Goal: Task Accomplishment & Management: Manage account settings

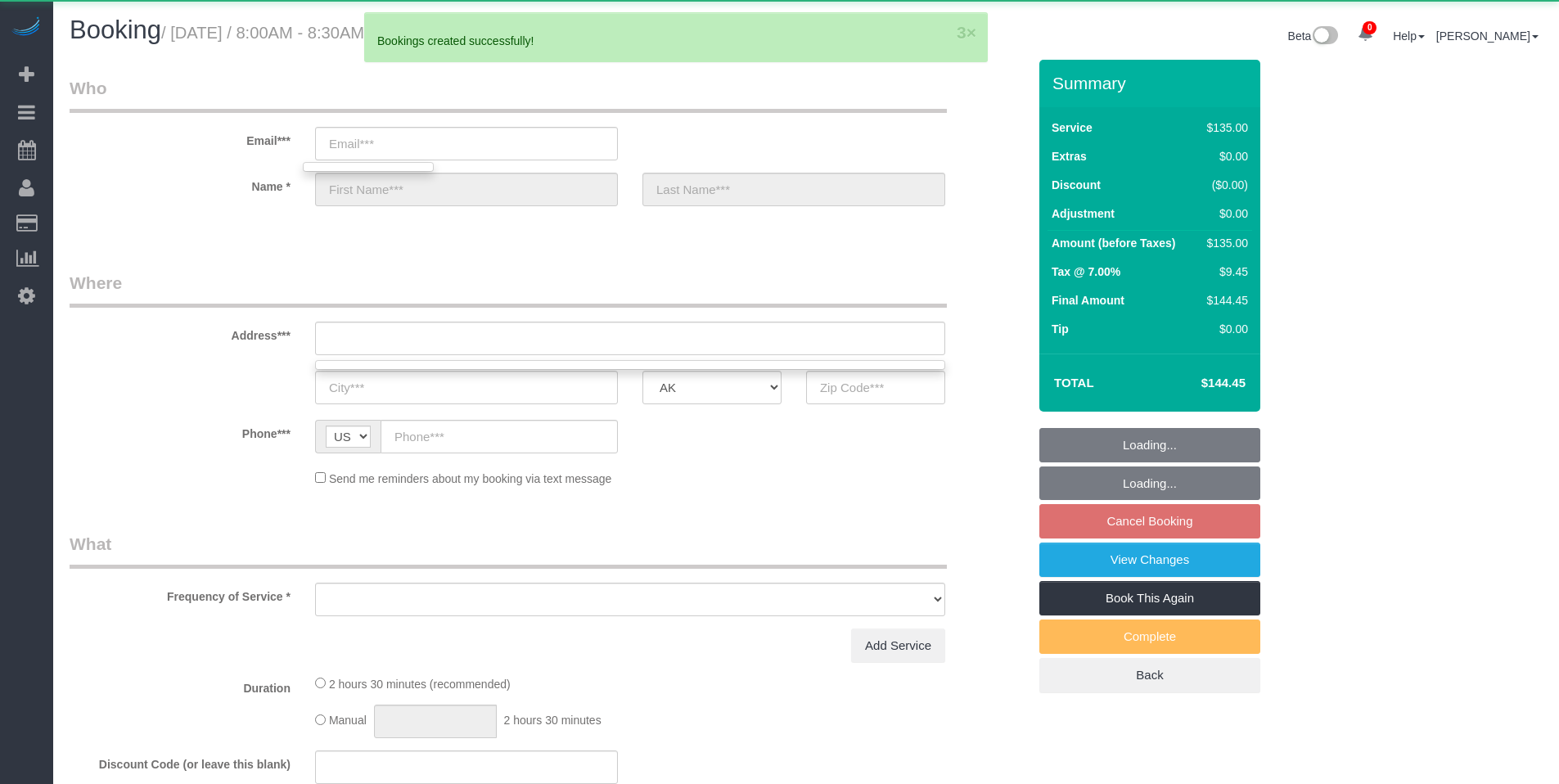
select select "object:60684"
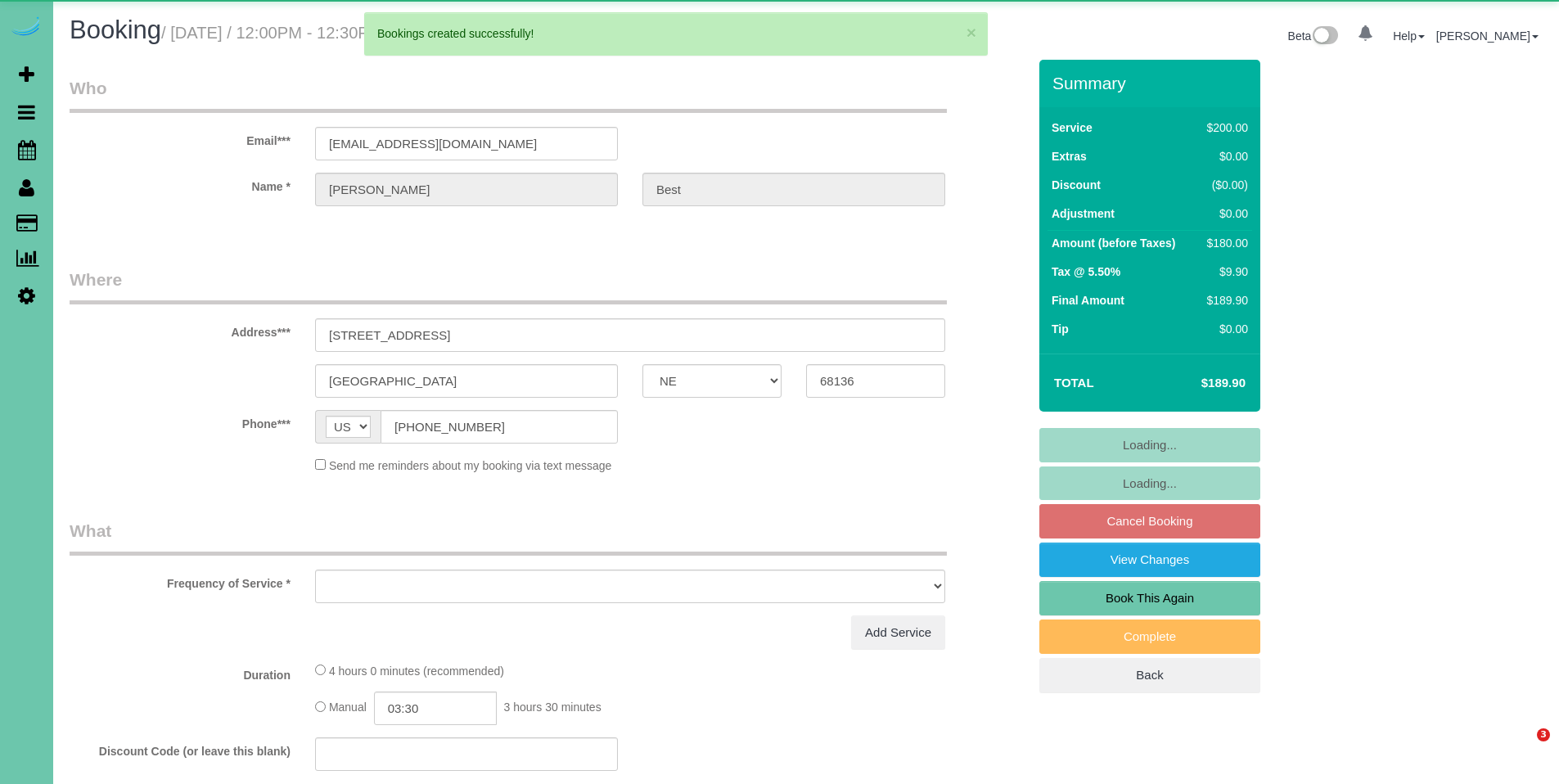
select select "NE"
select select "object:62095"
select select "string:fspay-3241485b-d41f-4933-a916-81d952fa993a"
select select "number:36"
select select "number:42"
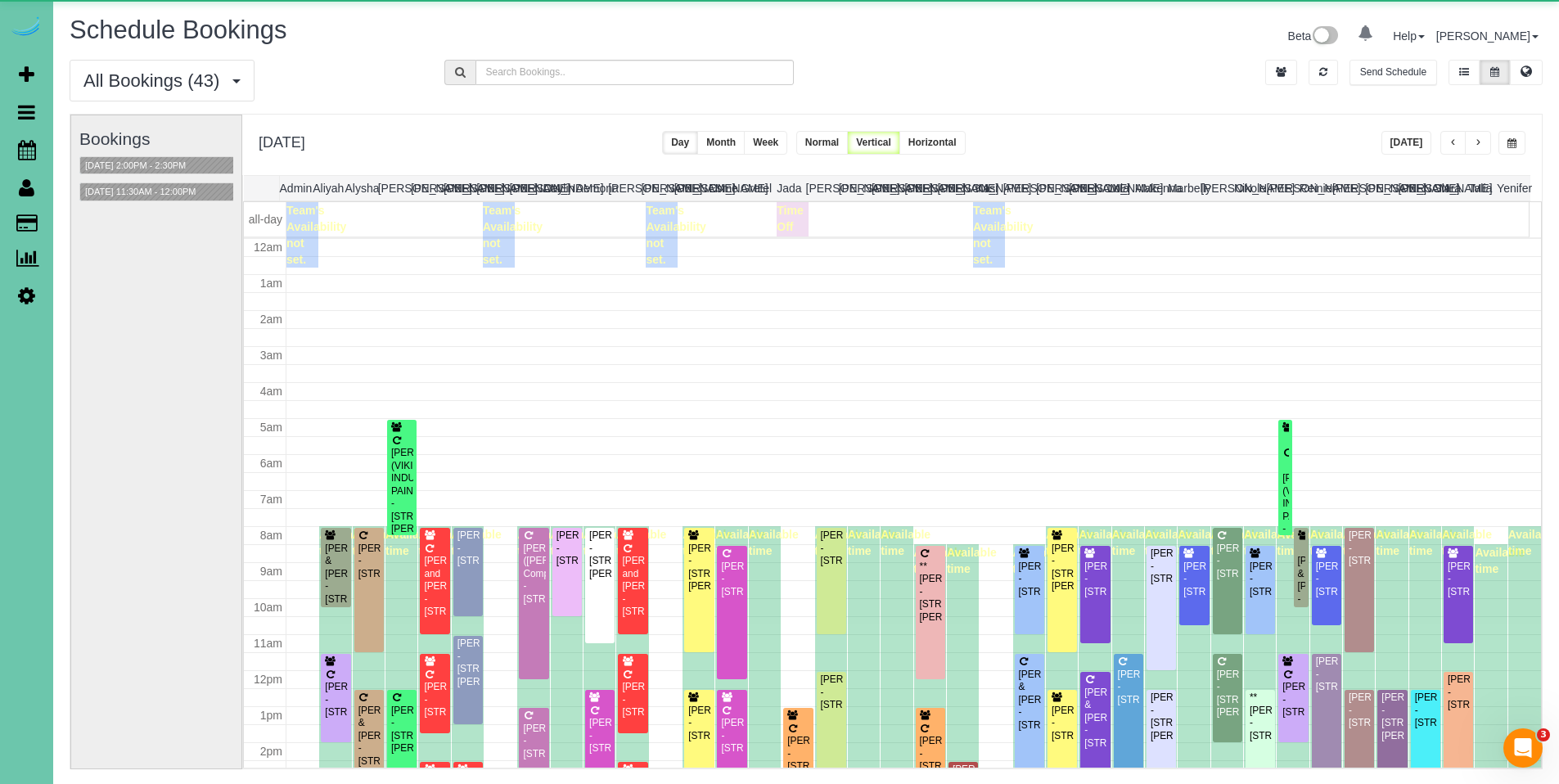
scroll to position [217, 0]
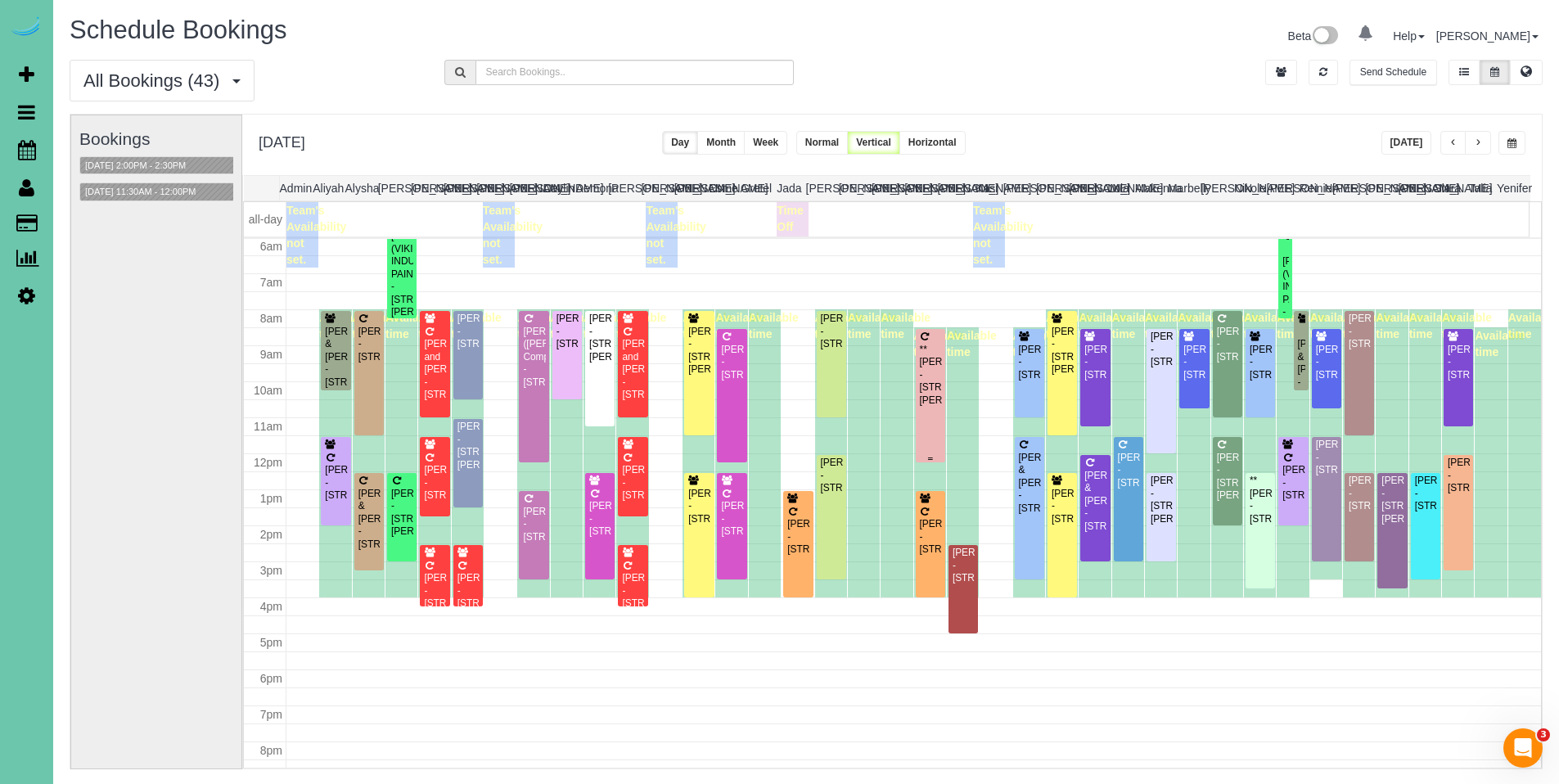
click at [928, 369] on div "**[PERSON_NAME] - [STREET_ADDRESS][PERSON_NAME]" at bounding box center [930, 375] width 23 height 63
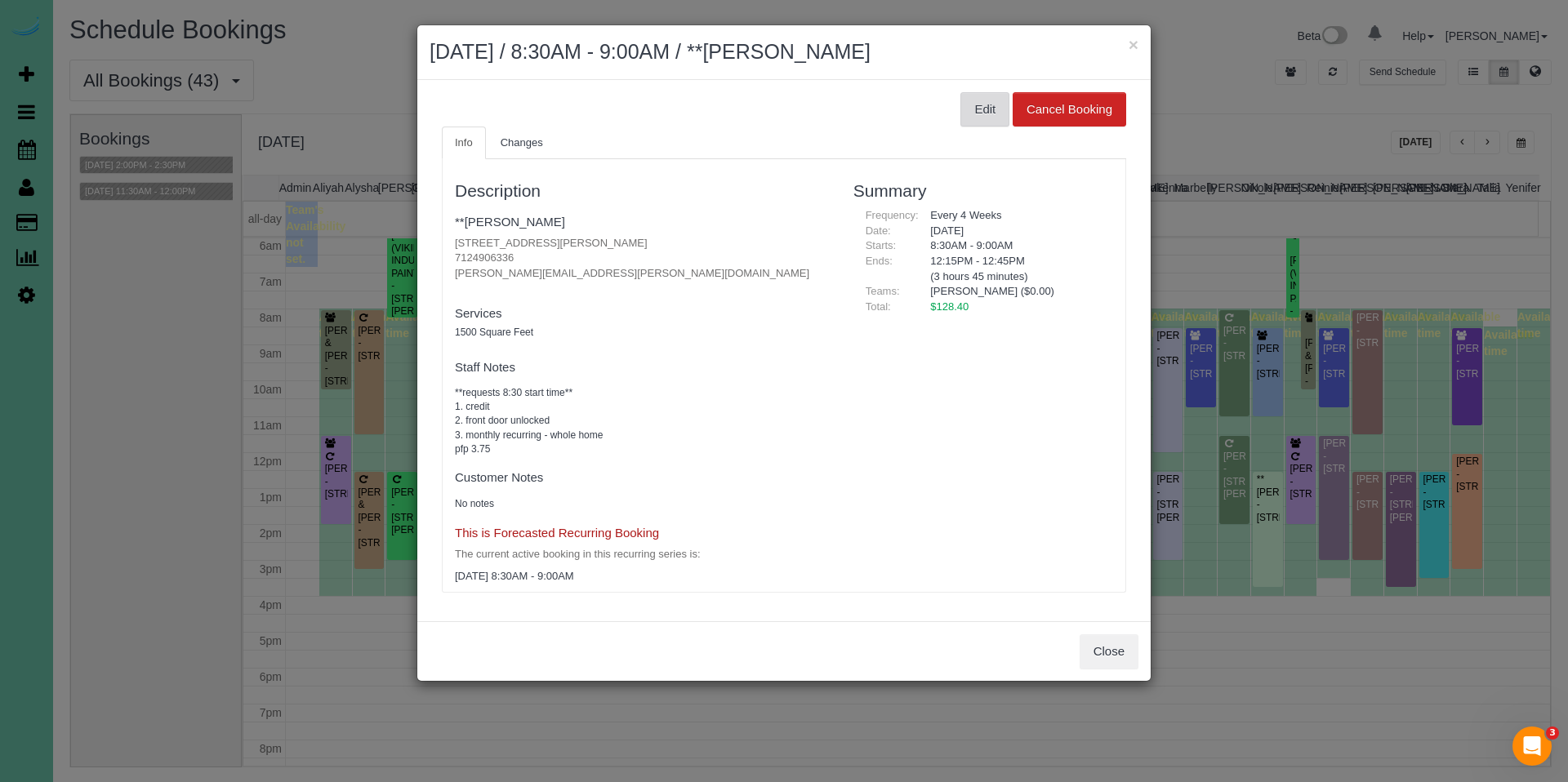
click at [967, 114] on button "Edit" at bounding box center [984, 109] width 49 height 34
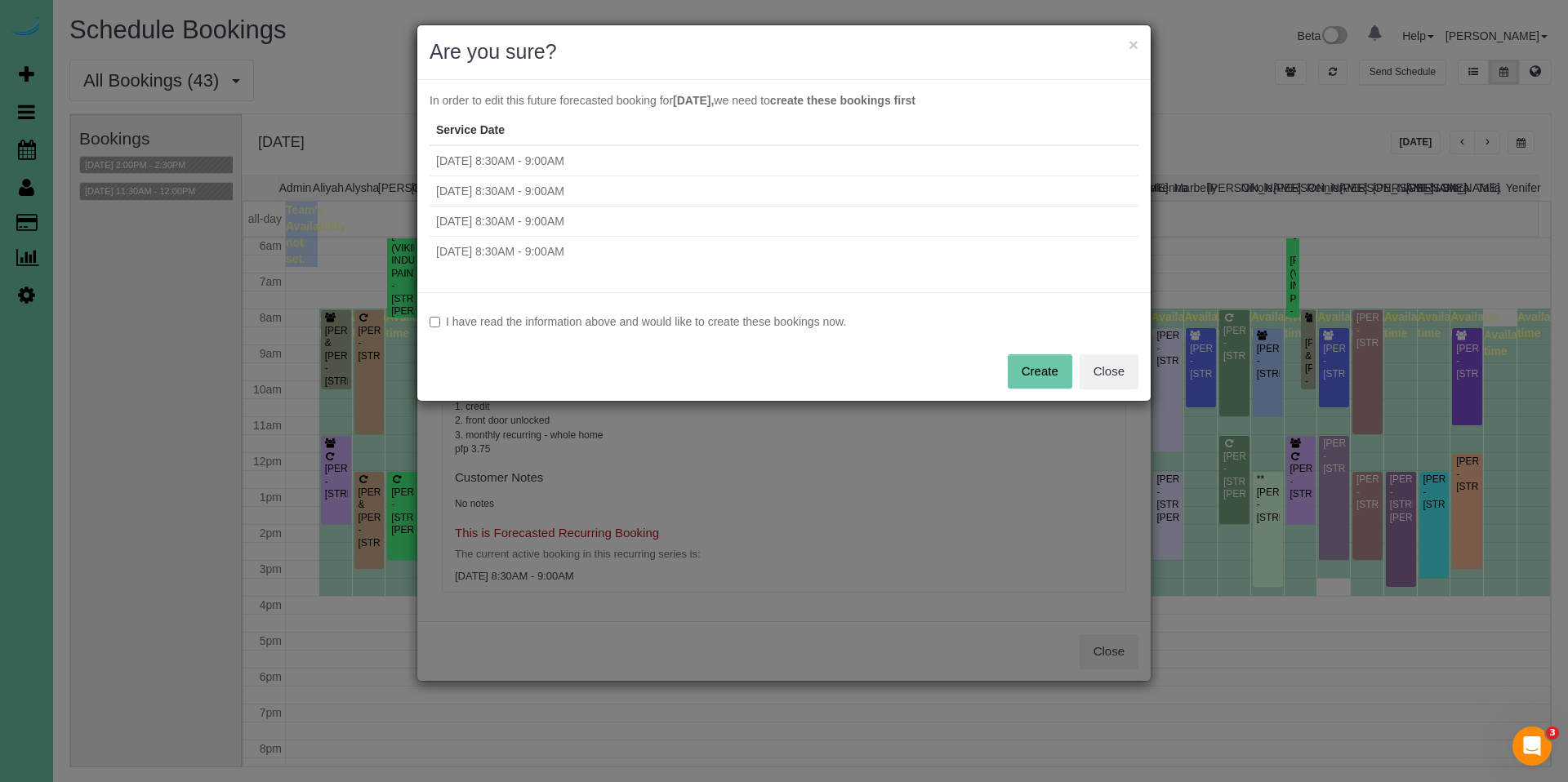
click at [666, 317] on label "I have read the information above and would like to create these bookings now." at bounding box center [784, 321] width 709 height 16
click at [1019, 364] on button "Create" at bounding box center [1040, 371] width 64 height 34
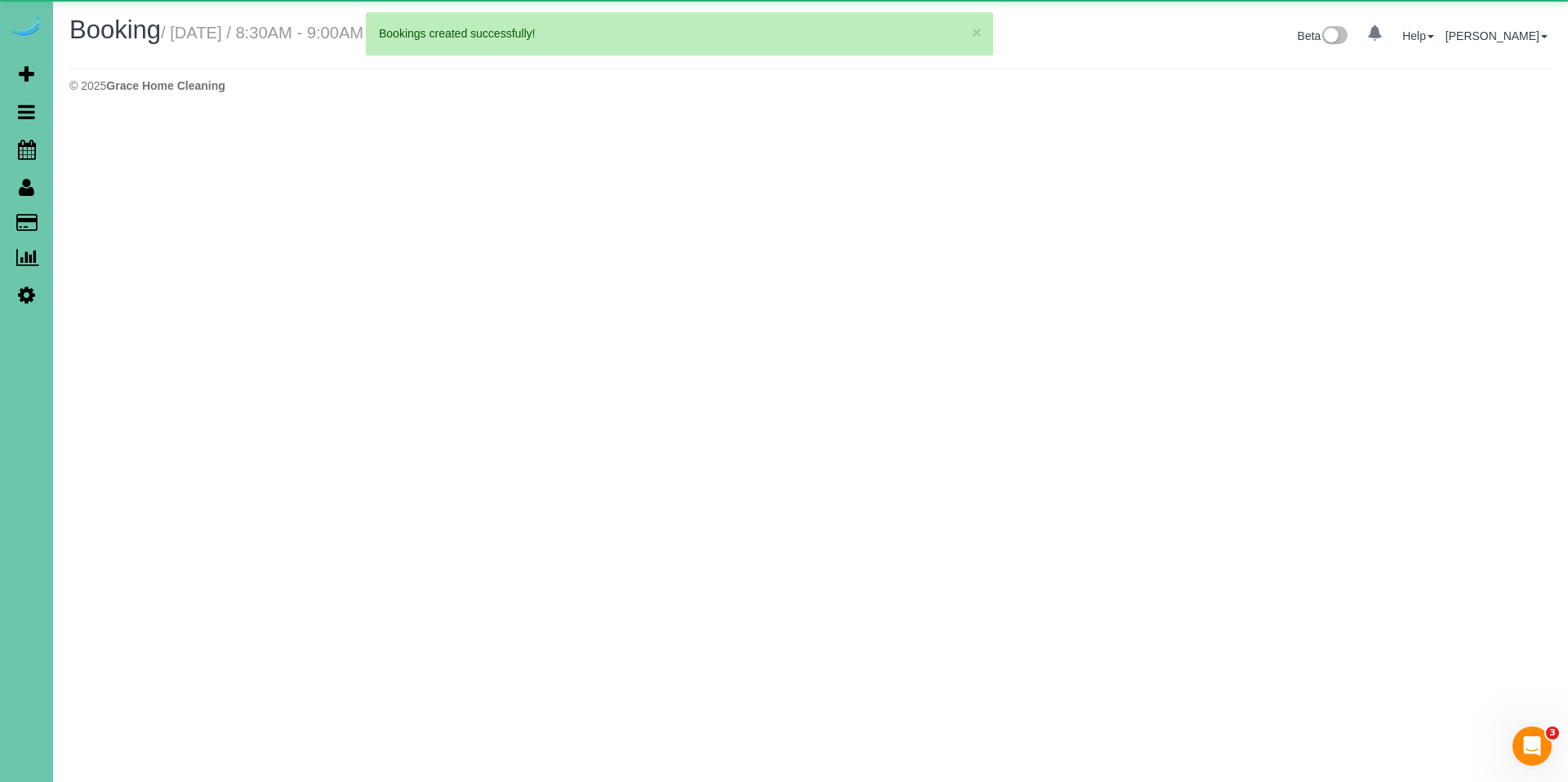
select select "NE"
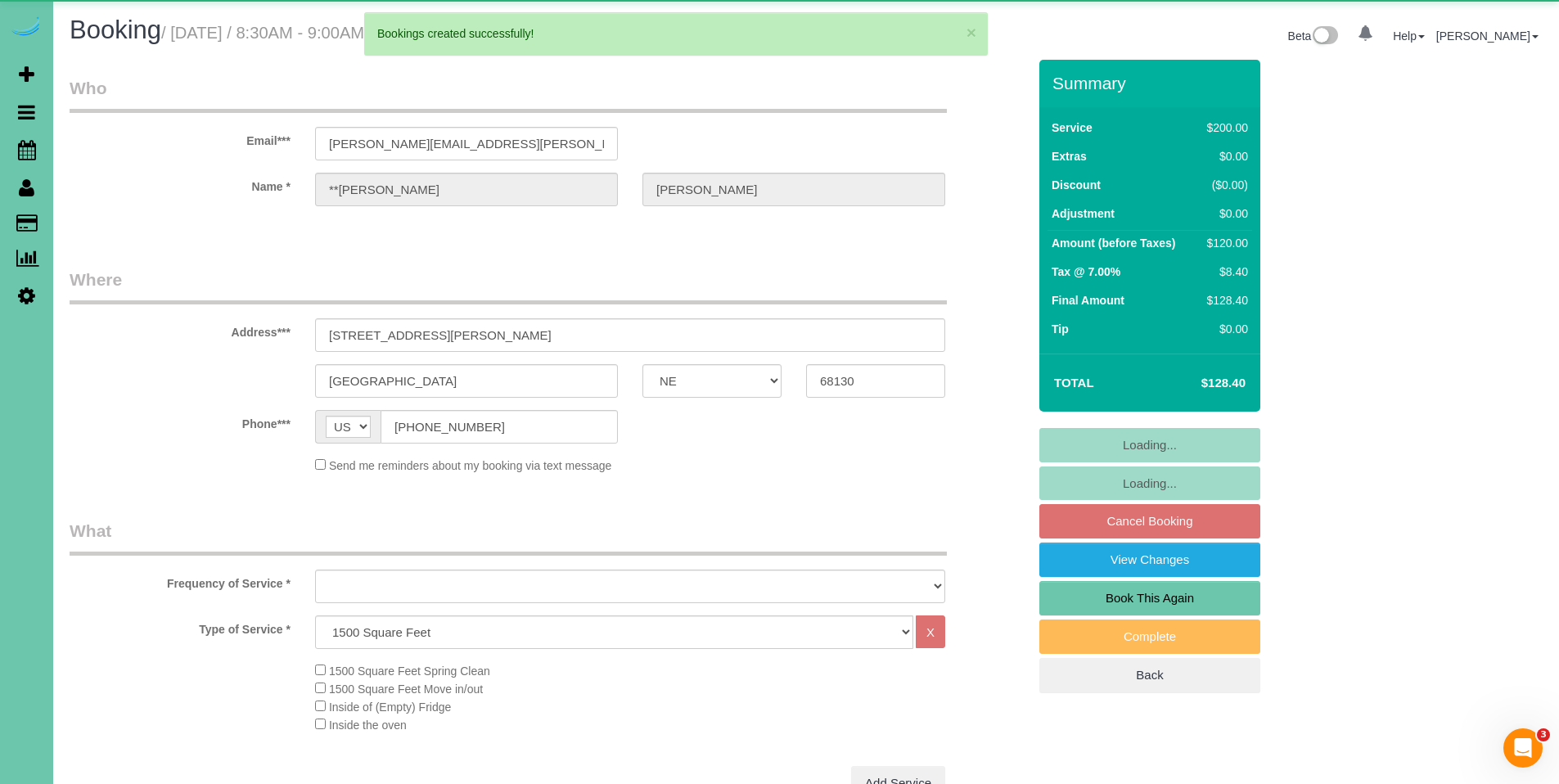
select select "object:63678"
select select "string:fspay-26255206-05b2-48b7-9cc0-54428d97a24a"
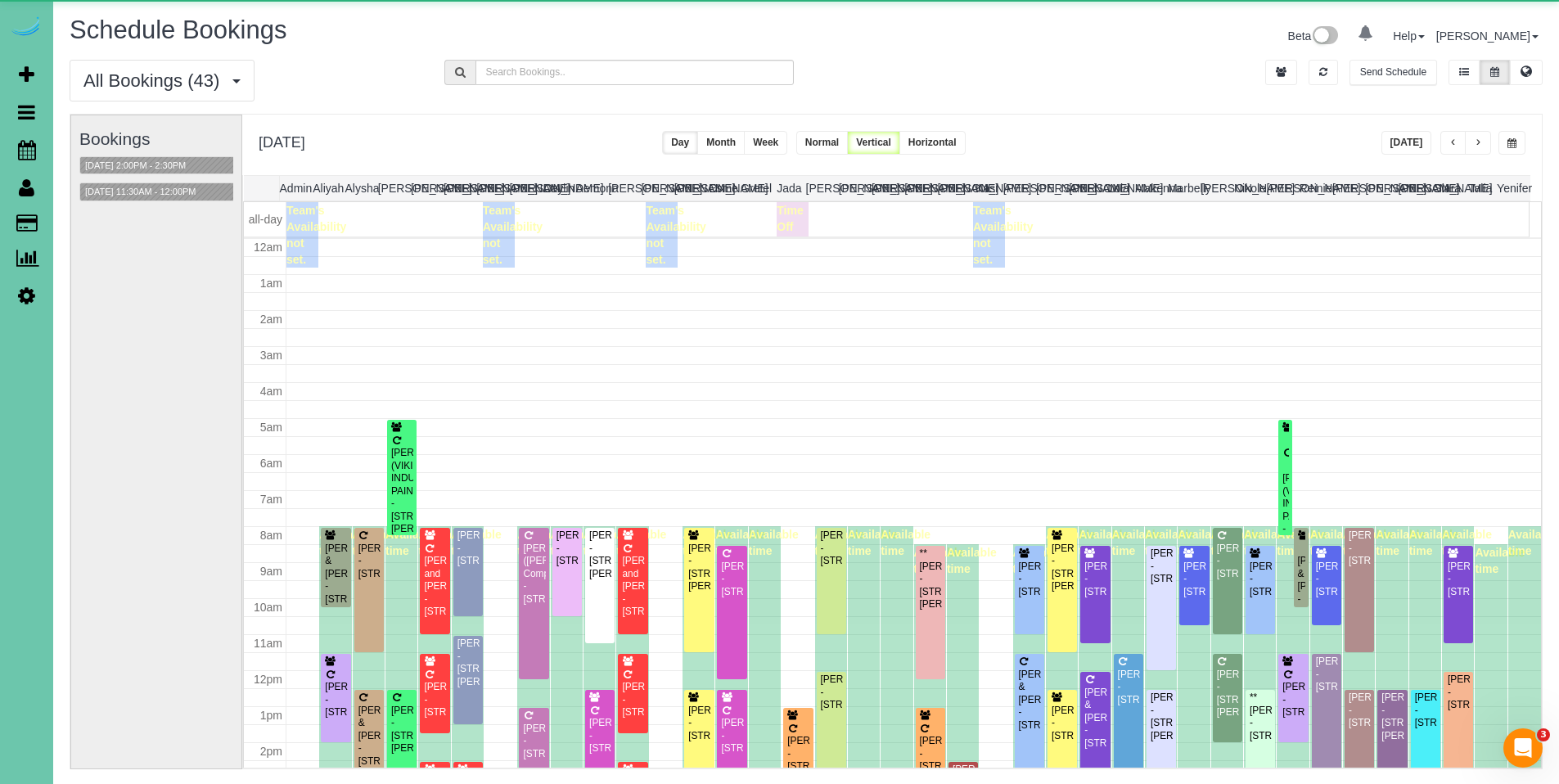
scroll to position [217, 0]
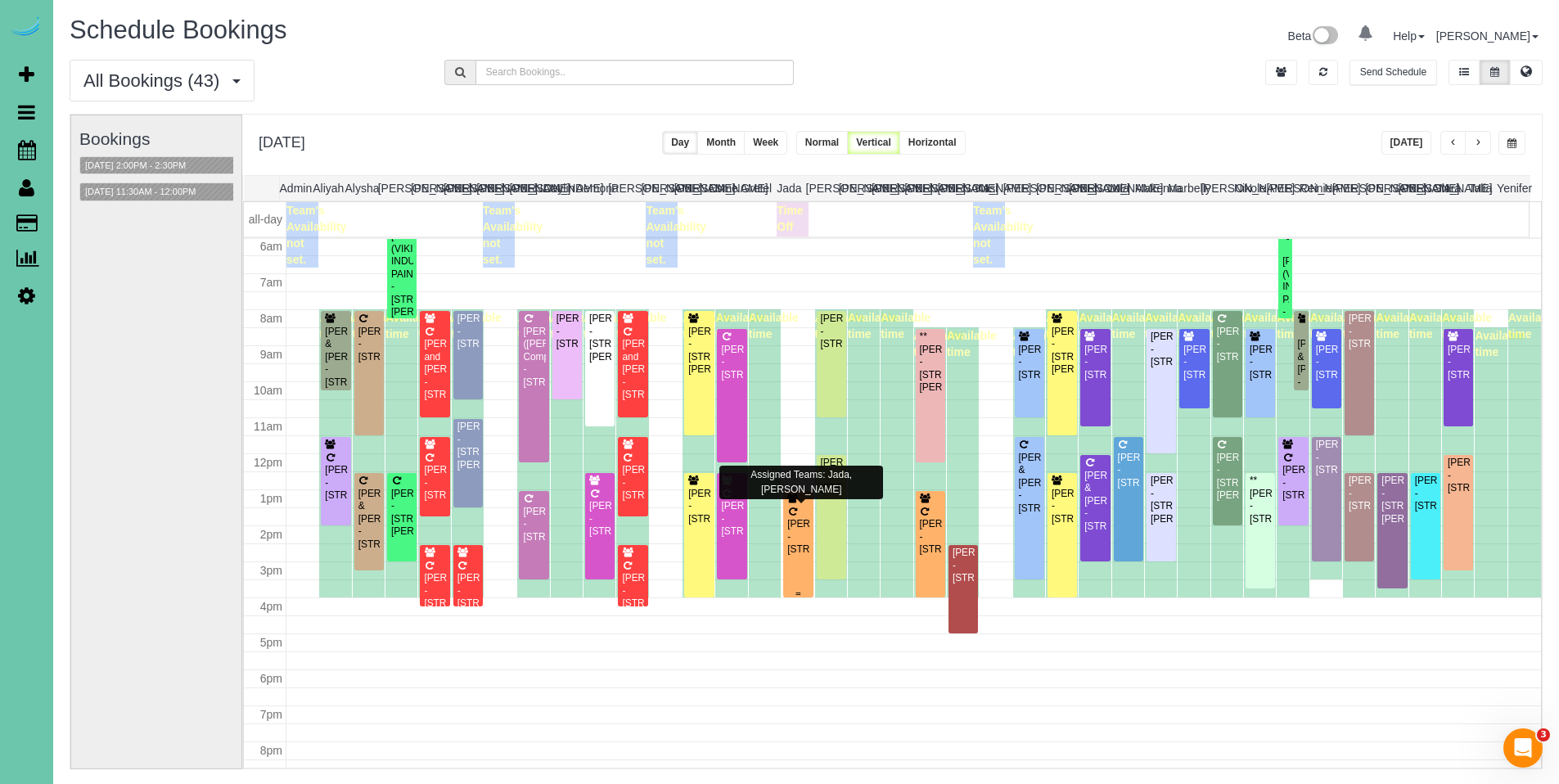
click at [803, 527] on div "[PERSON_NAME] - [STREET_ADDRESS]" at bounding box center [798, 536] width 23 height 38
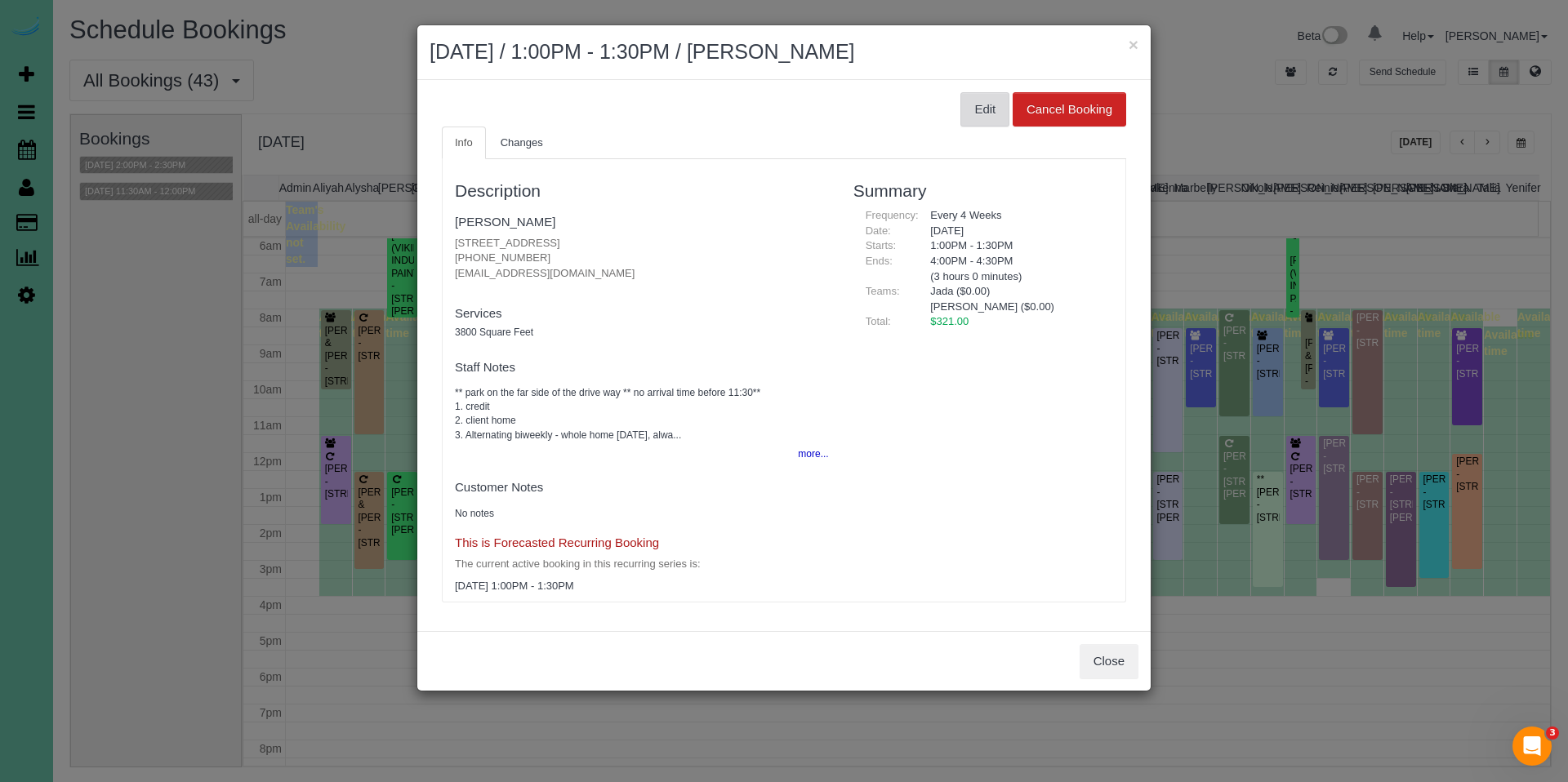
click at [988, 125] on button "Edit" at bounding box center [984, 109] width 49 height 34
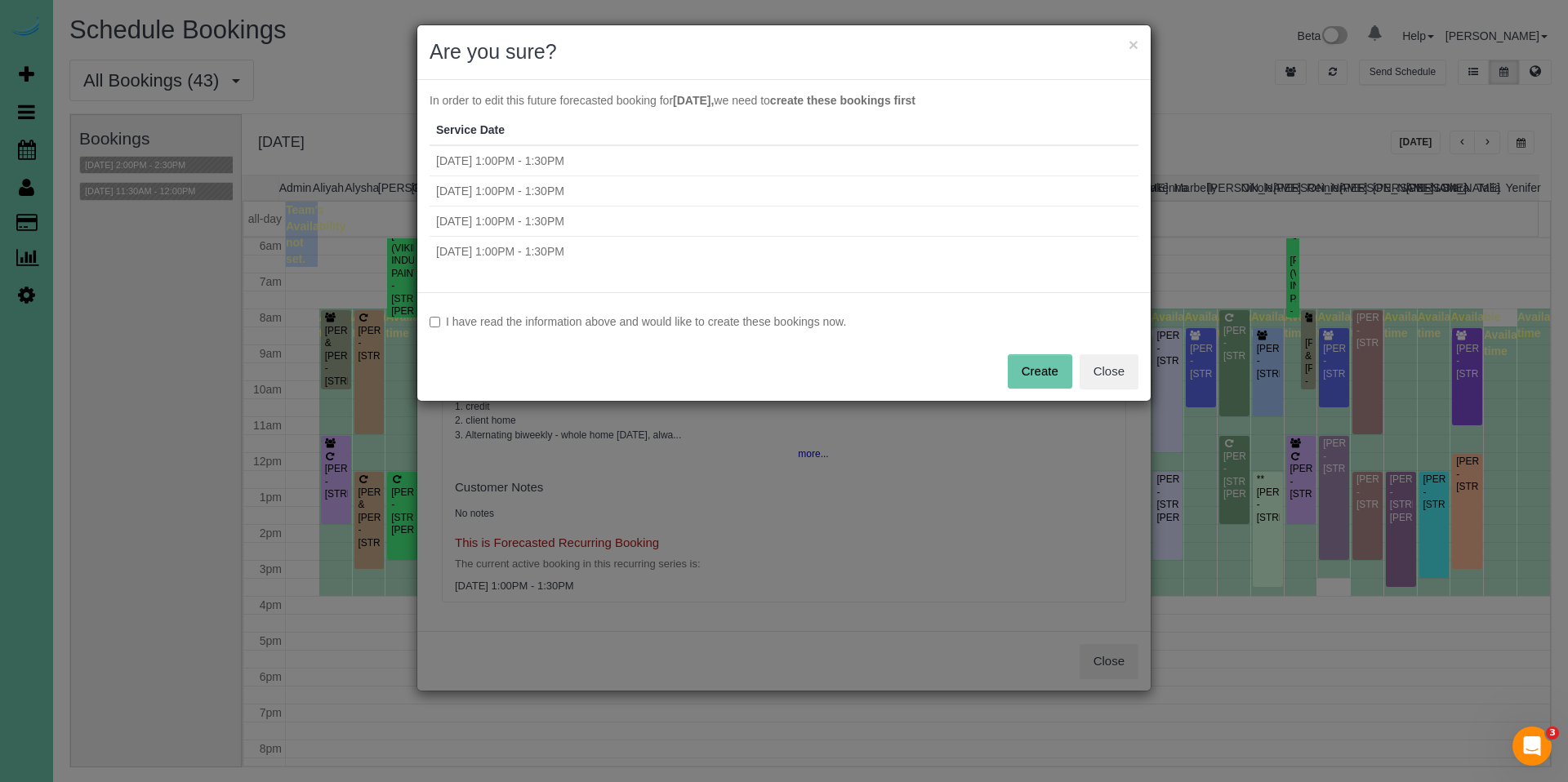
click at [545, 323] on label "I have read the information above and would like to create these bookings now." at bounding box center [784, 321] width 709 height 16
click at [1030, 362] on button "Create" at bounding box center [1040, 371] width 64 height 34
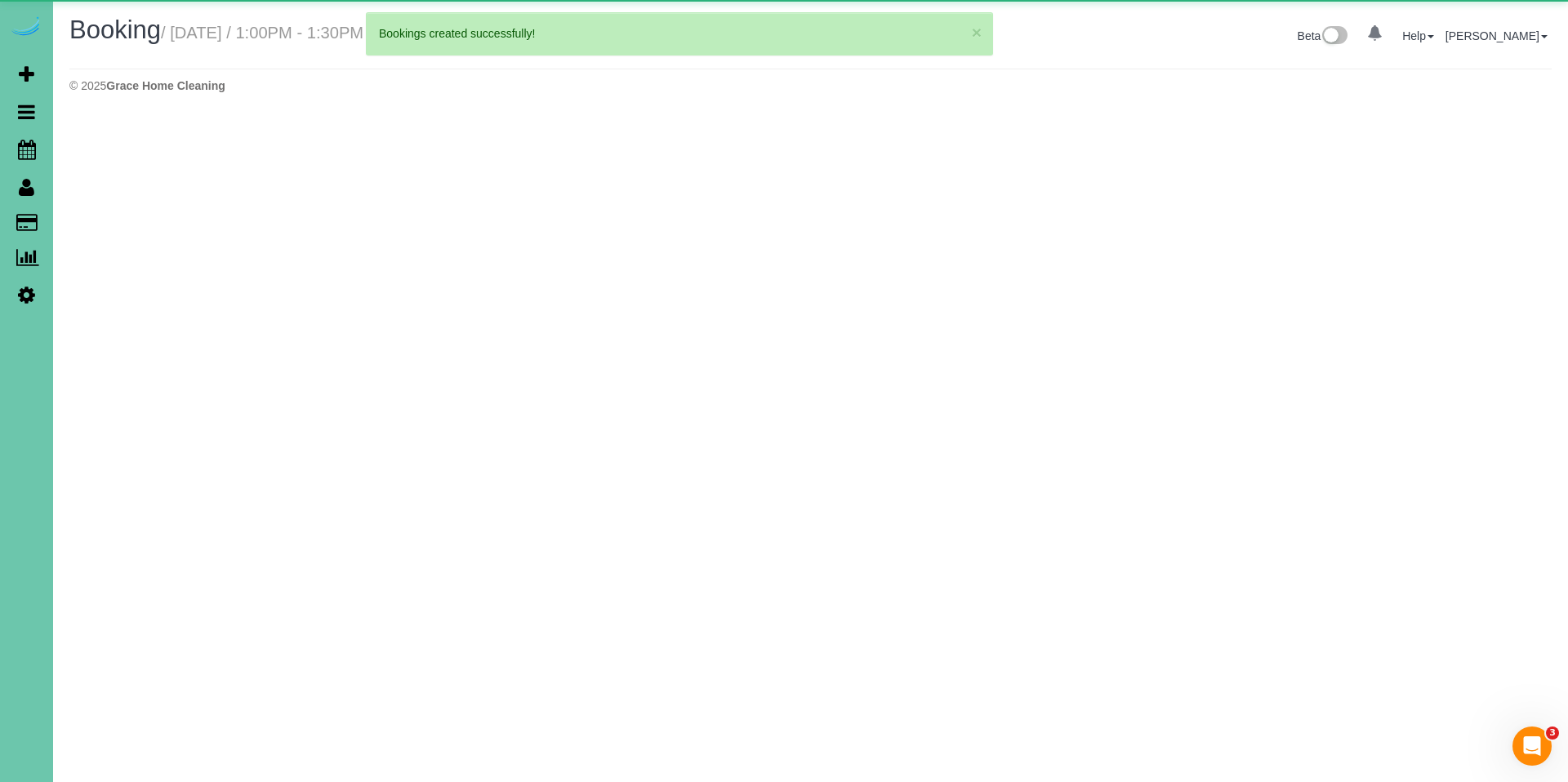
select select "NE"
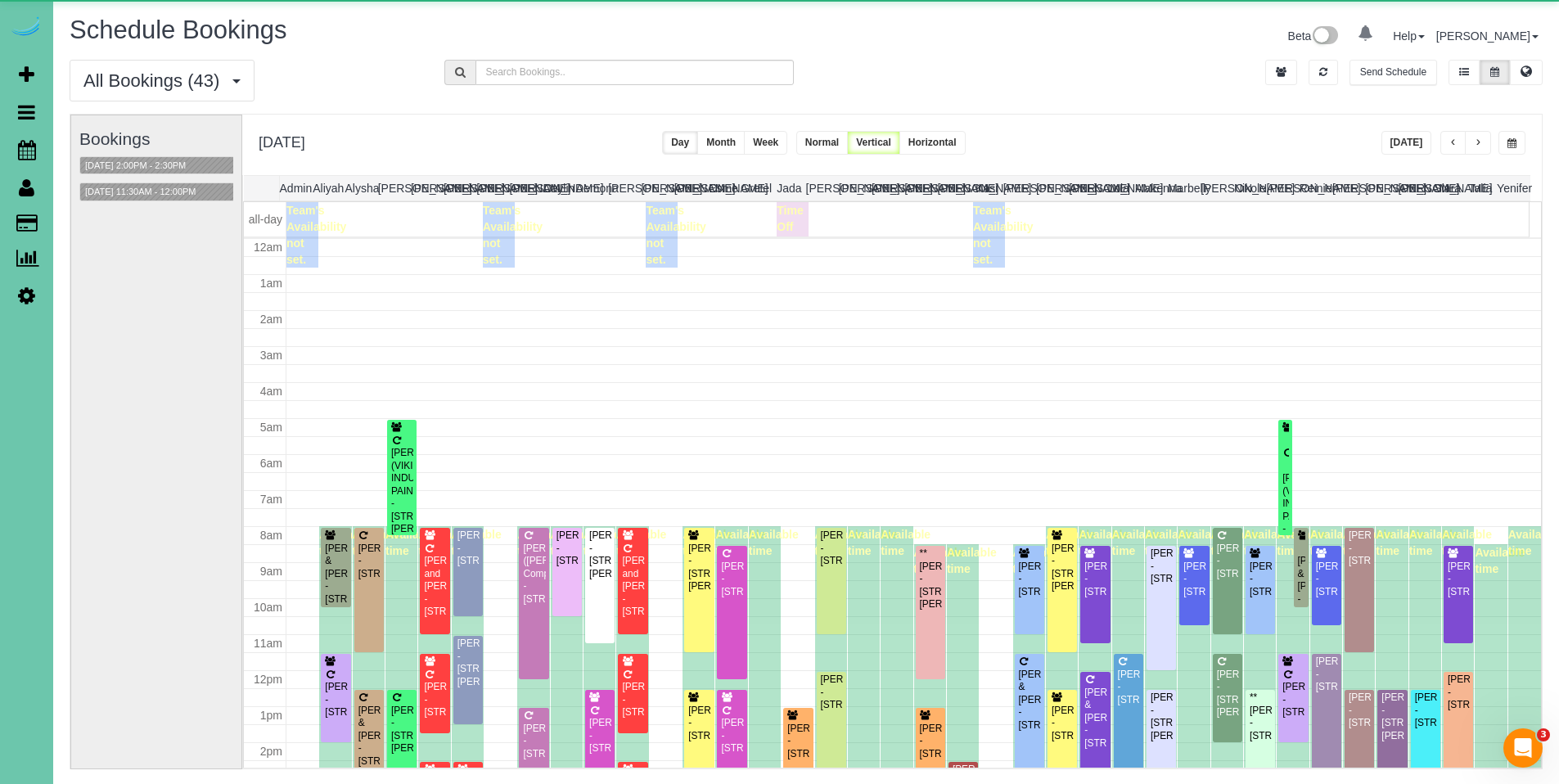
scroll to position [217, 0]
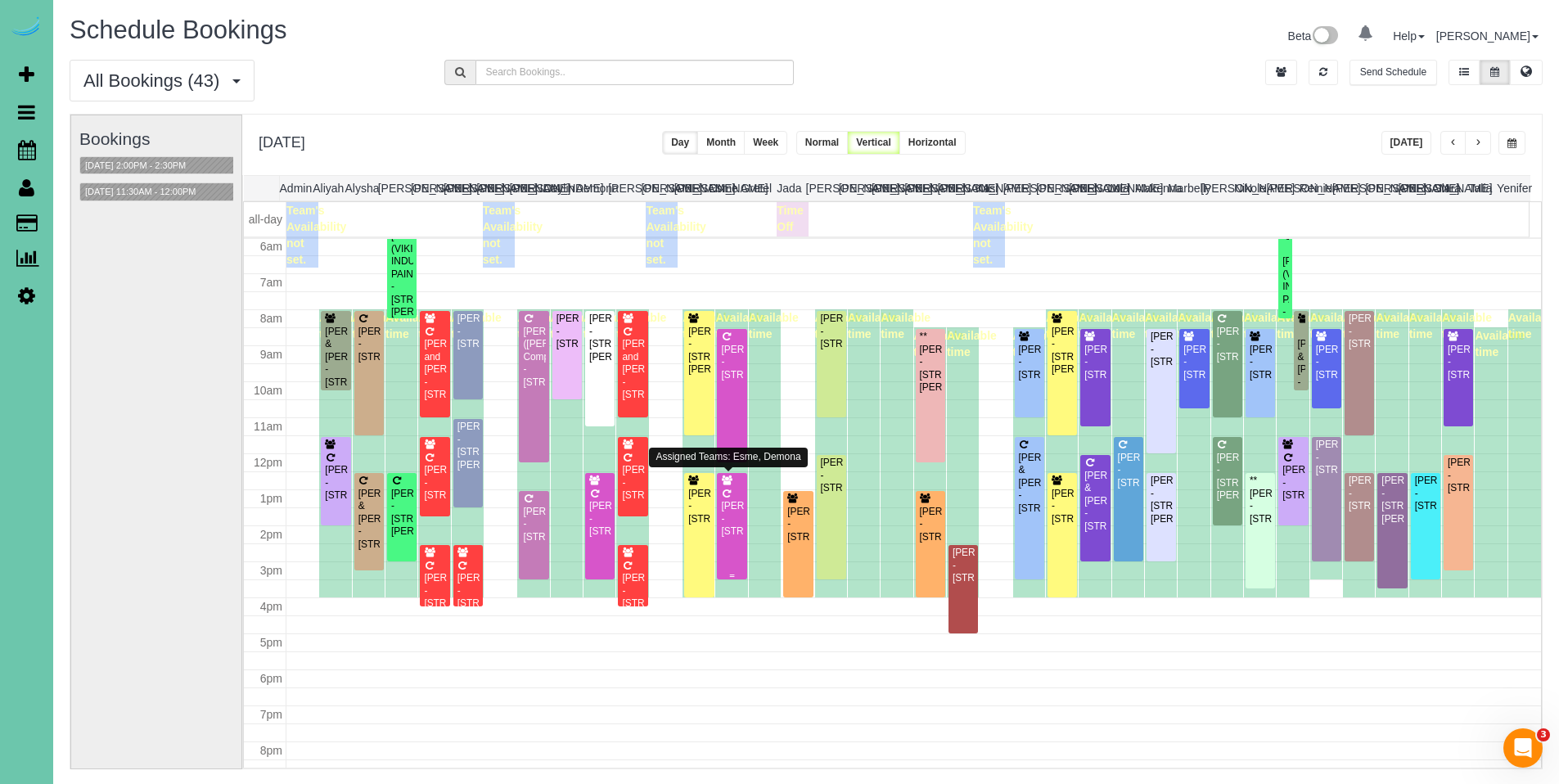
click at [733, 512] on div "[PERSON_NAME] - [STREET_ADDRESS]" at bounding box center [732, 519] width 23 height 38
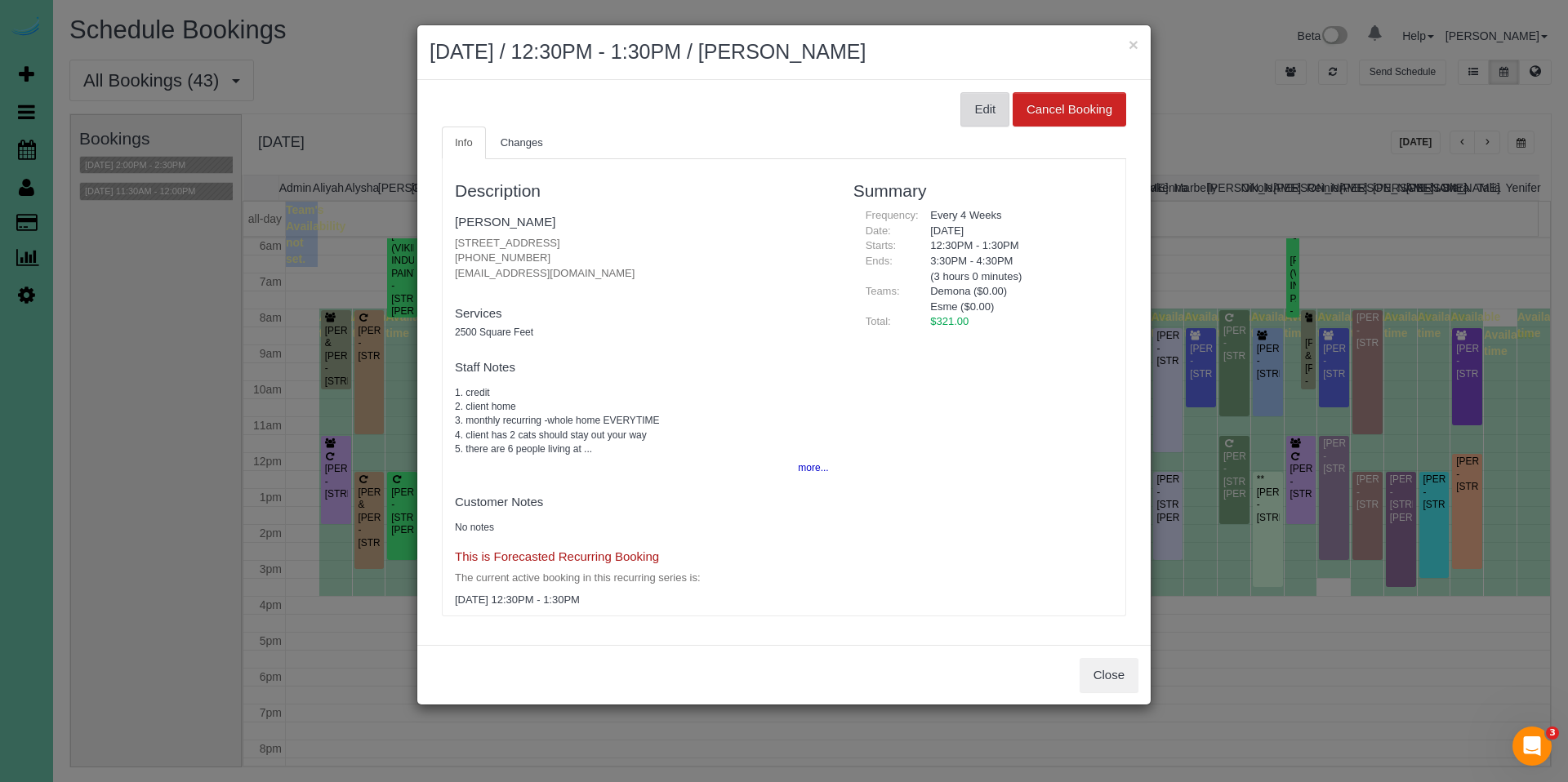
click at [985, 108] on button "Edit" at bounding box center [984, 109] width 49 height 34
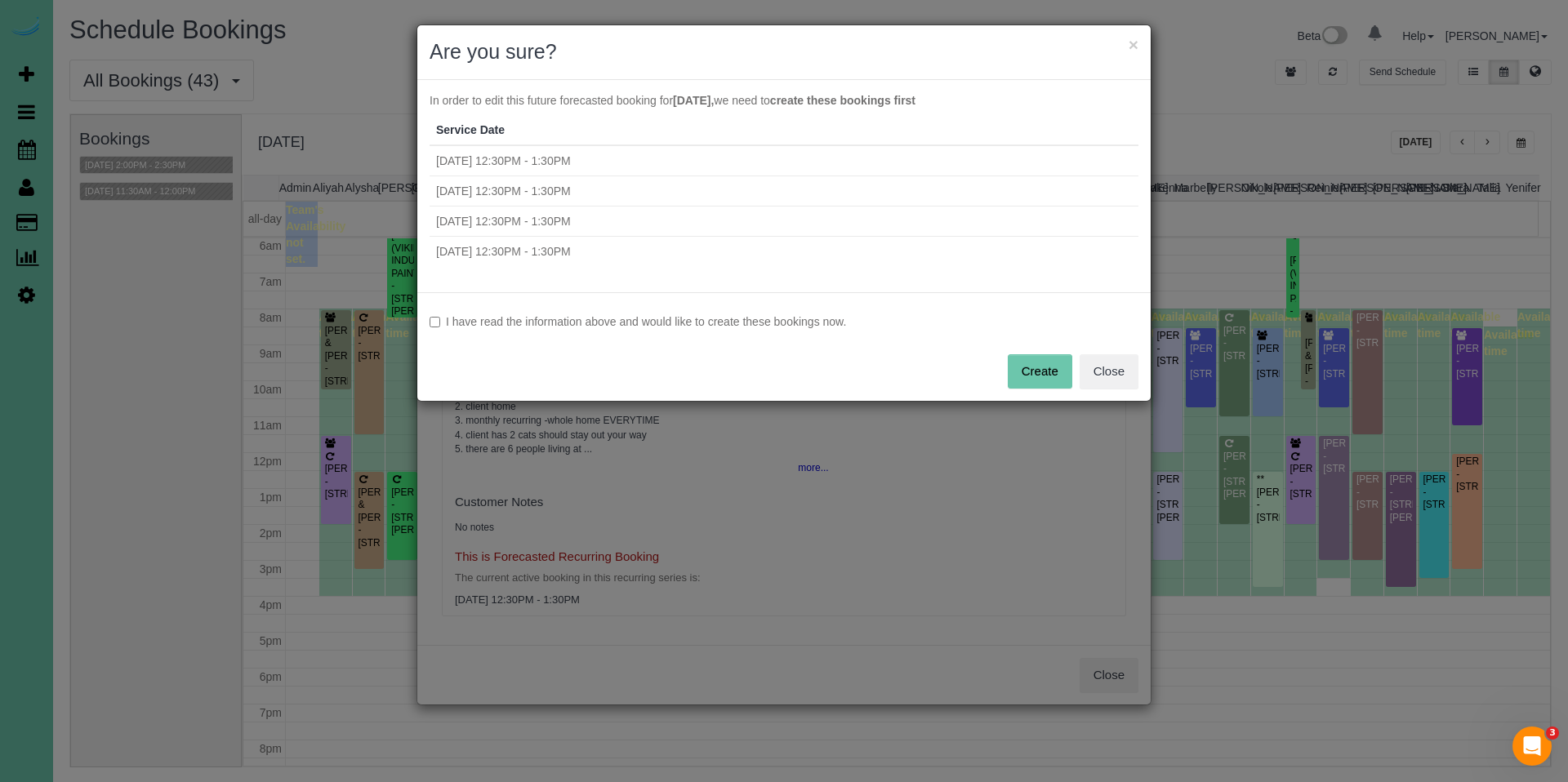
click at [548, 319] on label "I have read the information above and would like to create these bookings now." at bounding box center [784, 321] width 709 height 16
click at [1041, 360] on button "Create" at bounding box center [1040, 371] width 64 height 34
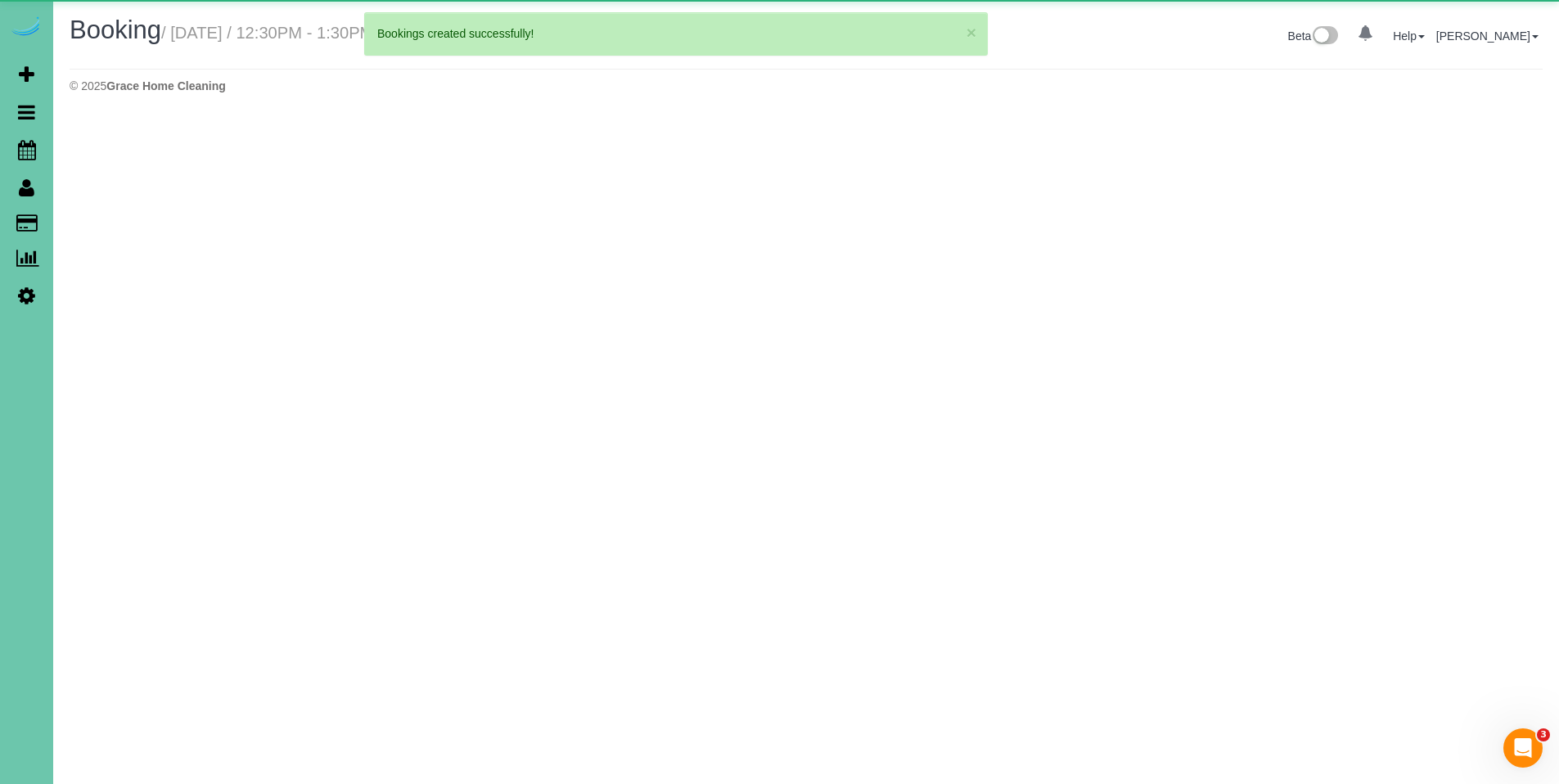
select select "NE"
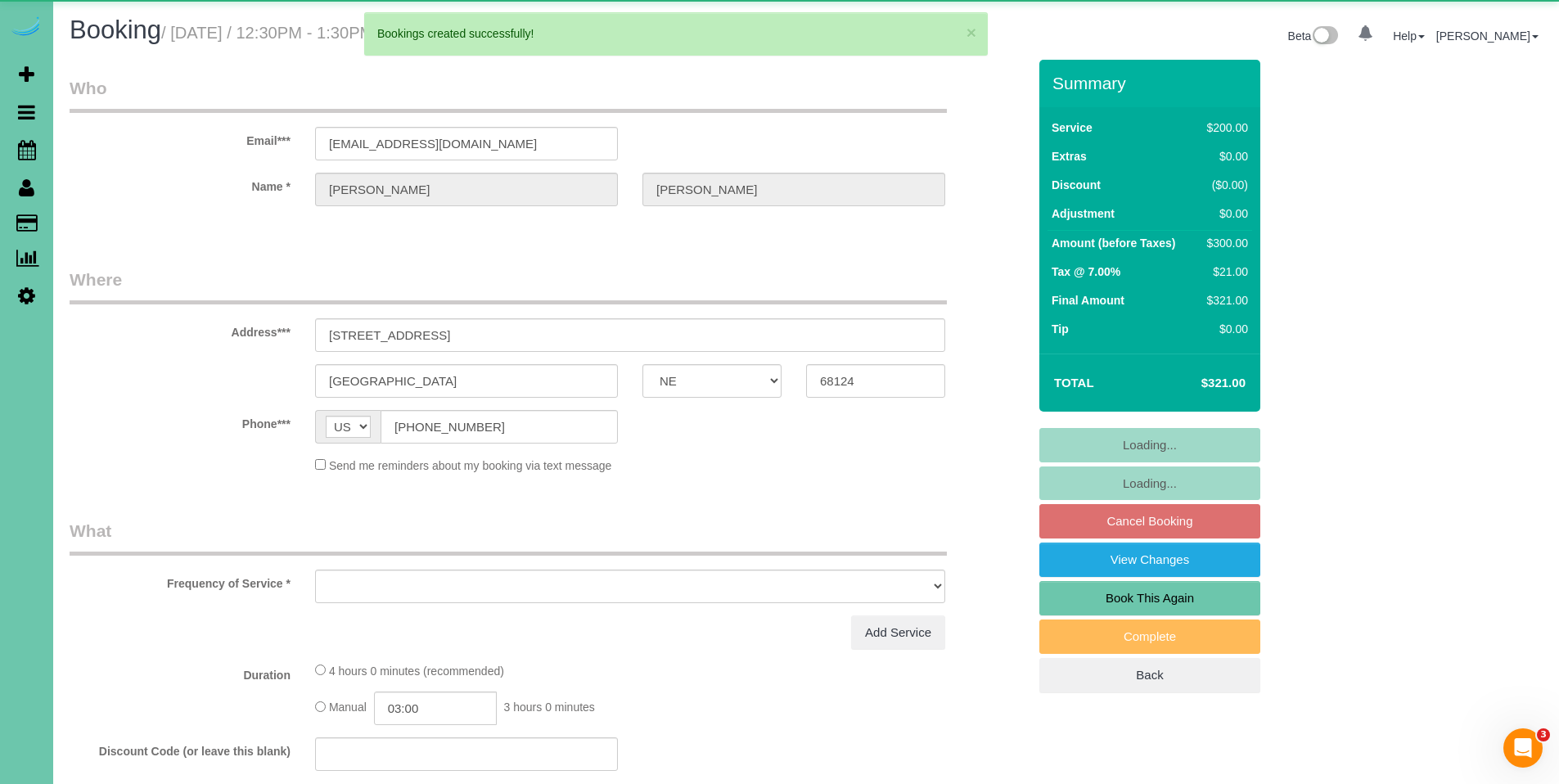
select select "object:65688"
select select "number:36"
select select "number:42"
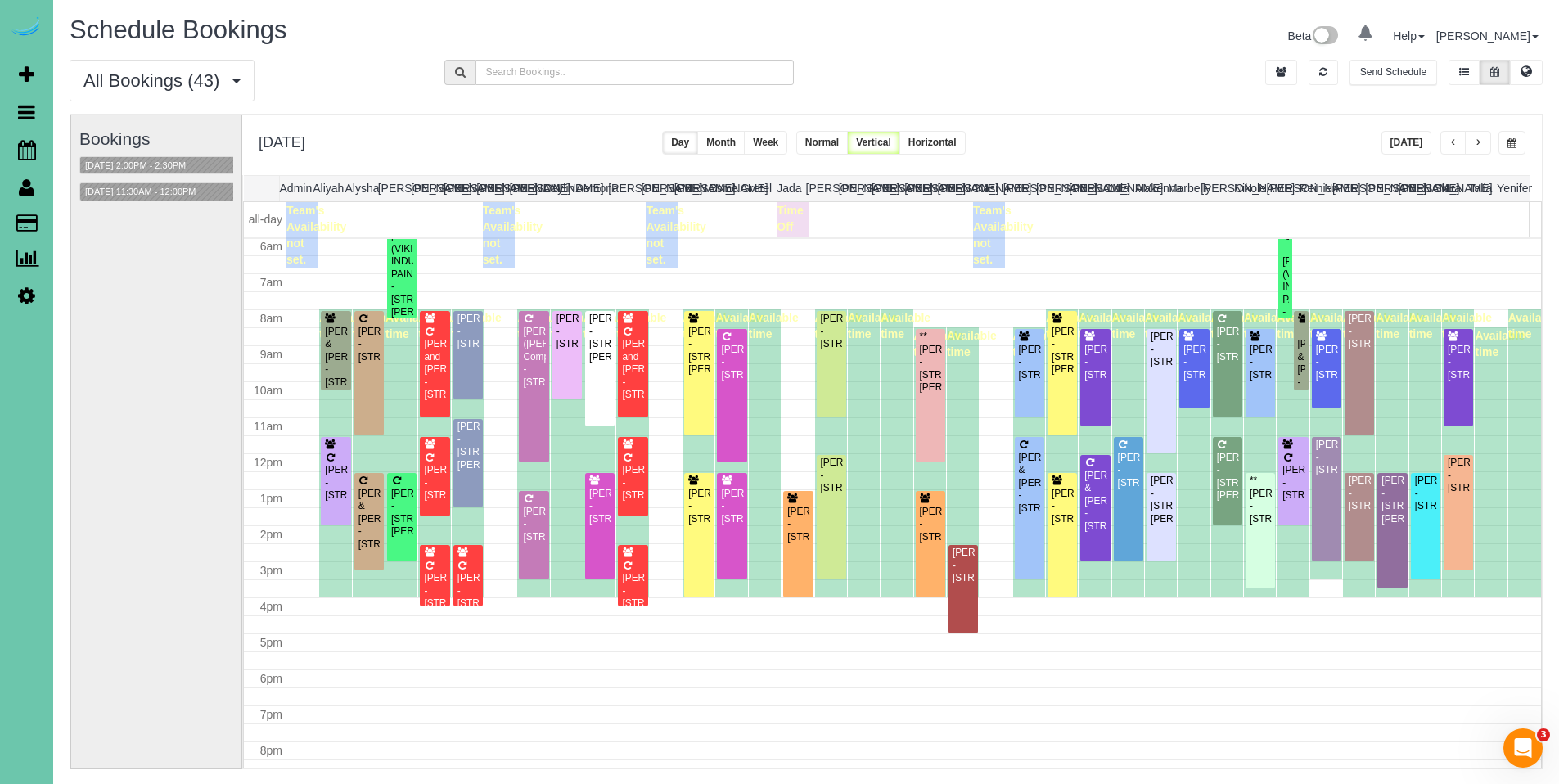
scroll to position [217, 0]
click at [365, 349] on div "[PERSON_NAME] - [STREET_ADDRESS]" at bounding box center [369, 344] width 23 height 38
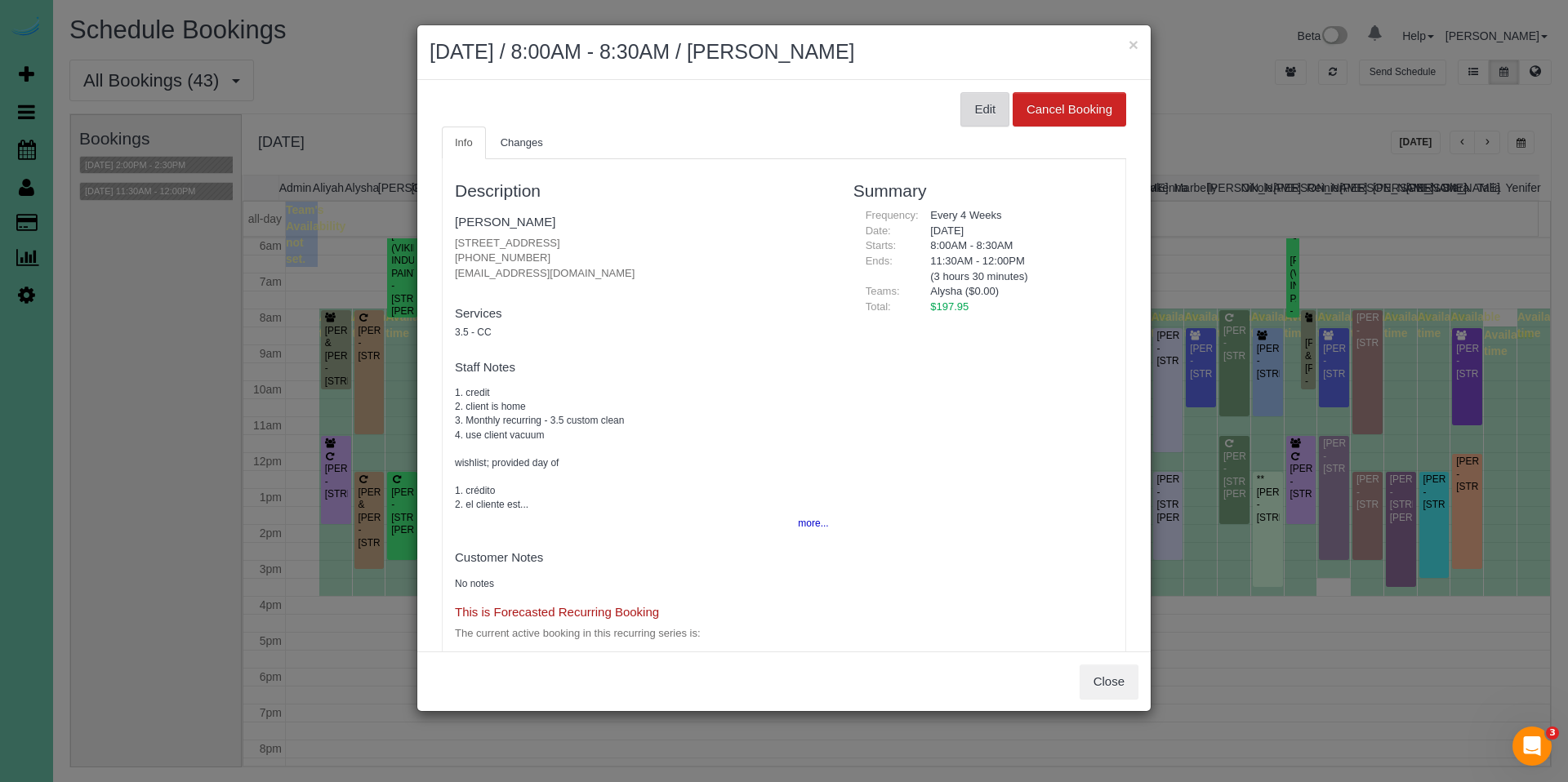
click at [974, 109] on button "Edit" at bounding box center [984, 109] width 49 height 34
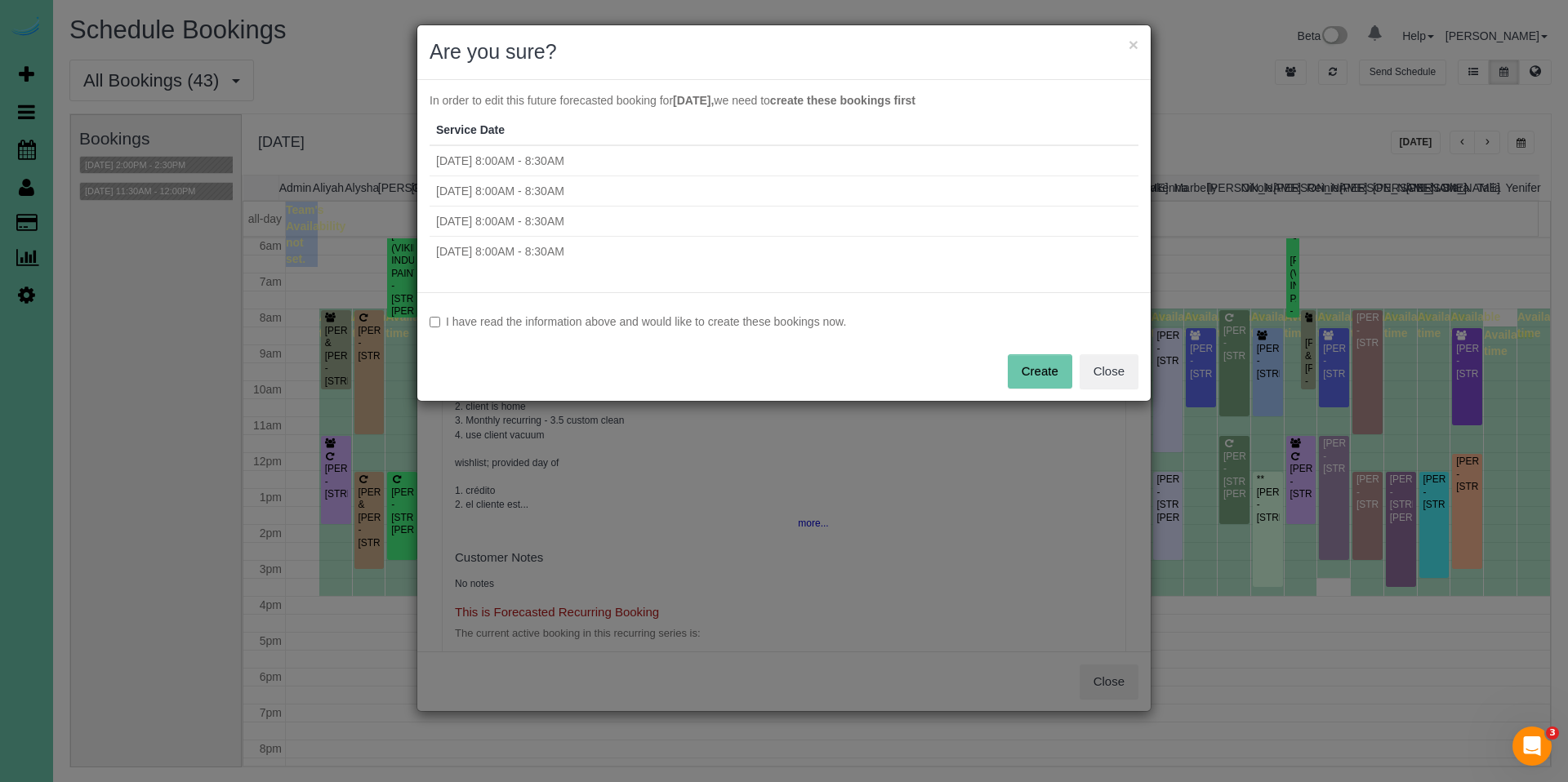
click at [568, 320] on label "I have read the information above and would like to create these bookings now." at bounding box center [784, 321] width 709 height 16
click at [1029, 374] on button "Create" at bounding box center [1040, 371] width 64 height 34
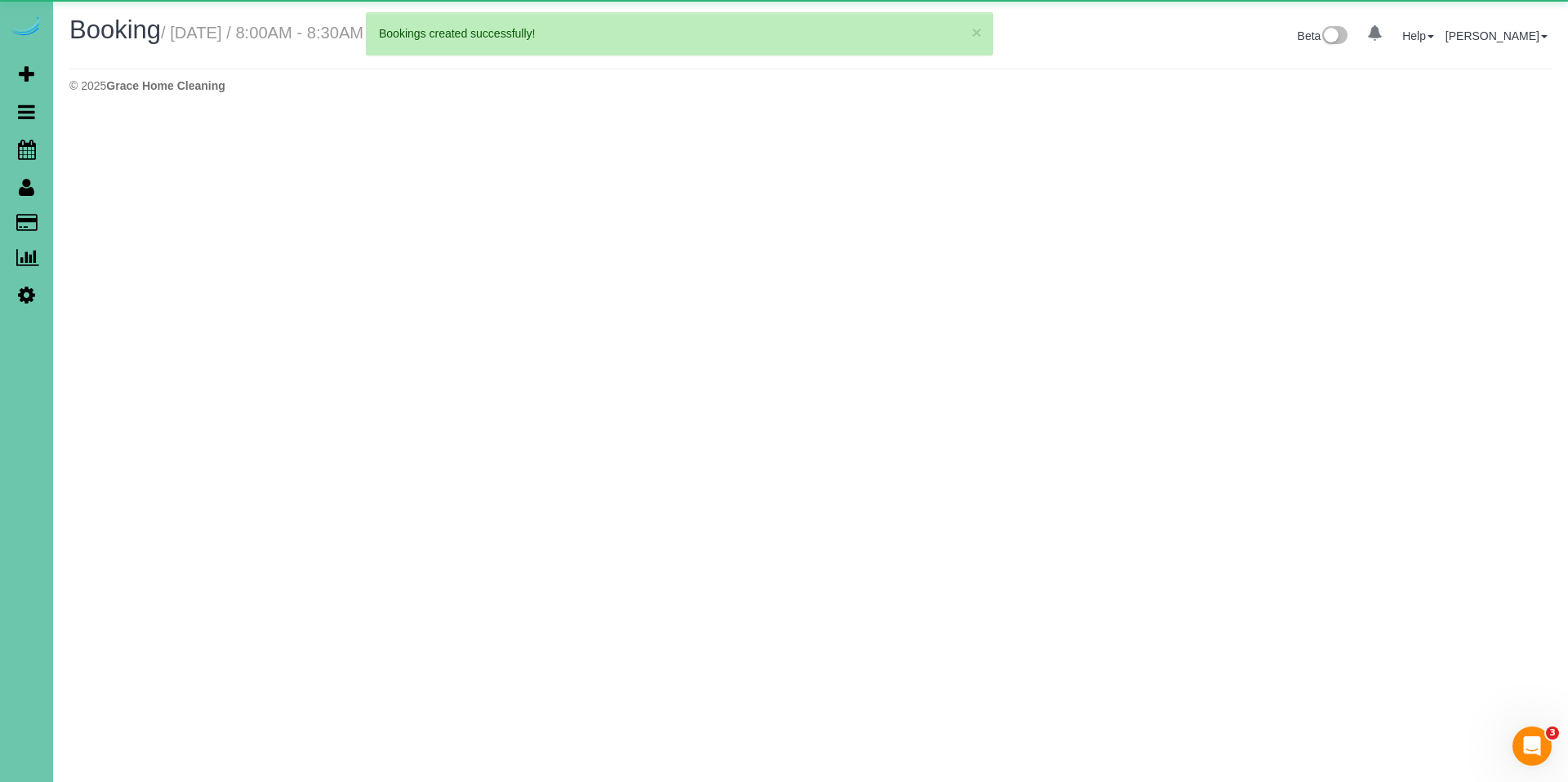
select select "NE"
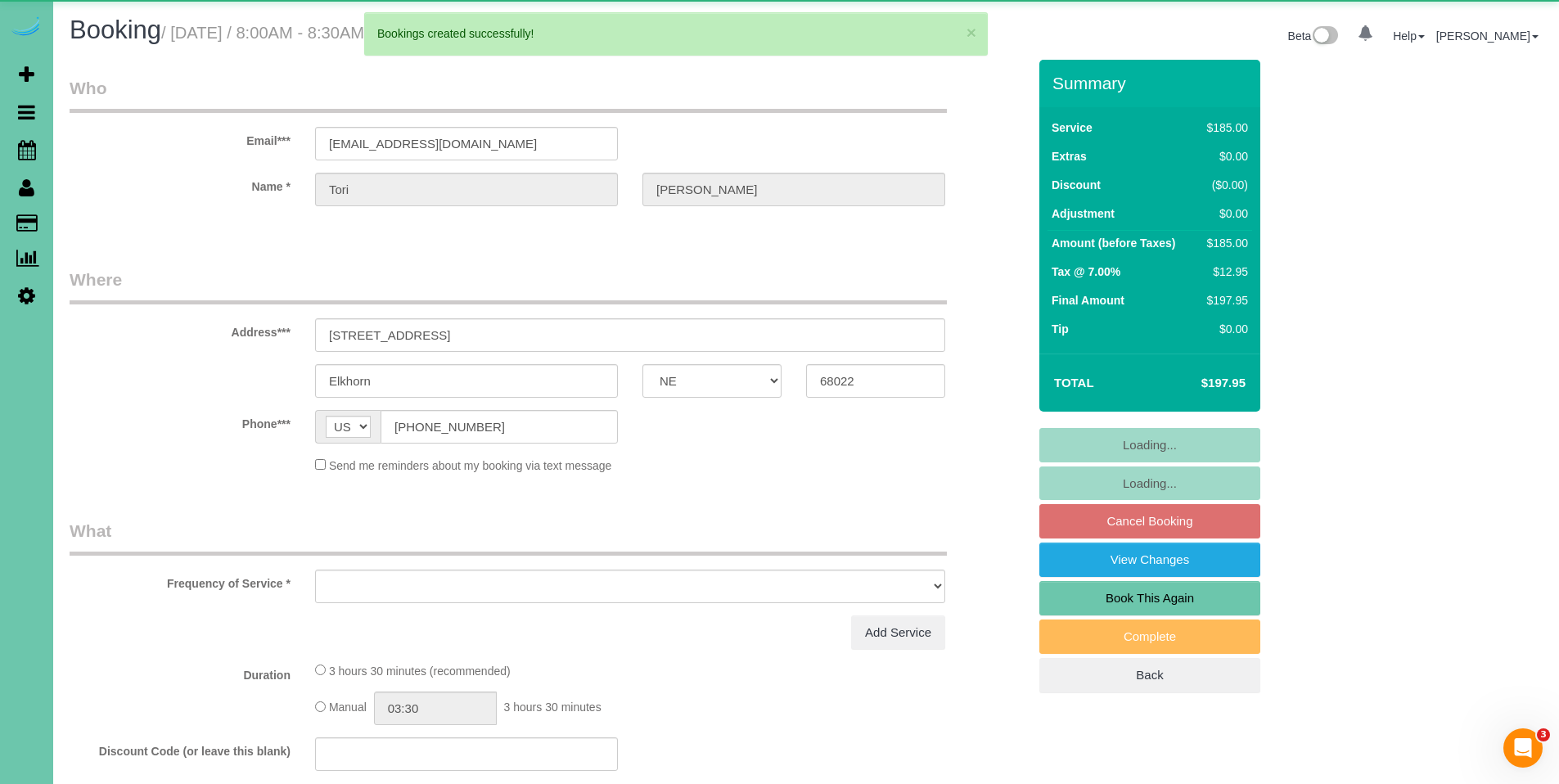
select select "object:66807"
select select "string:fspay-28c8dba8-b275-4e38-877b-a2e6979a773d"
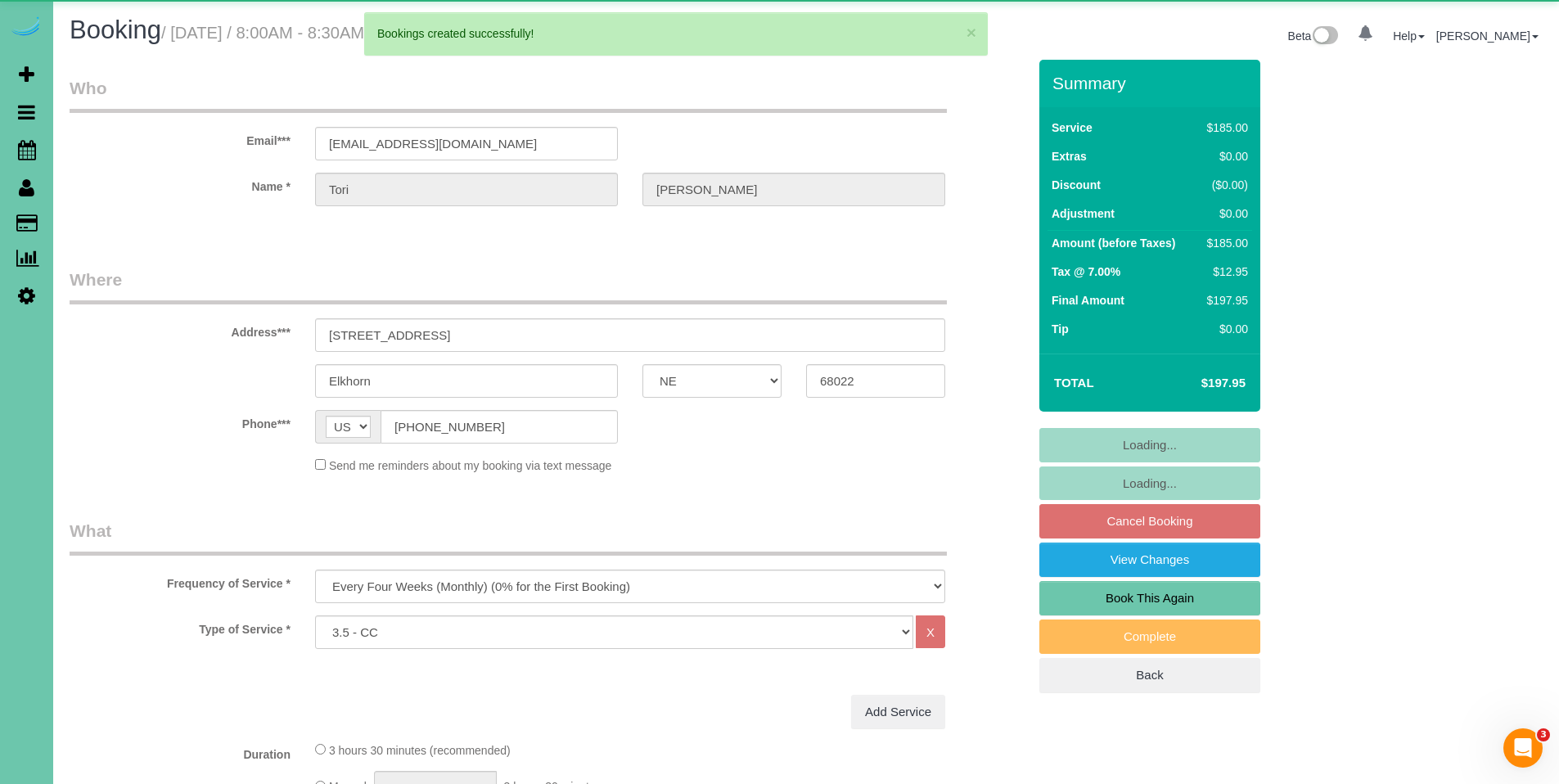
select select "object:66840"
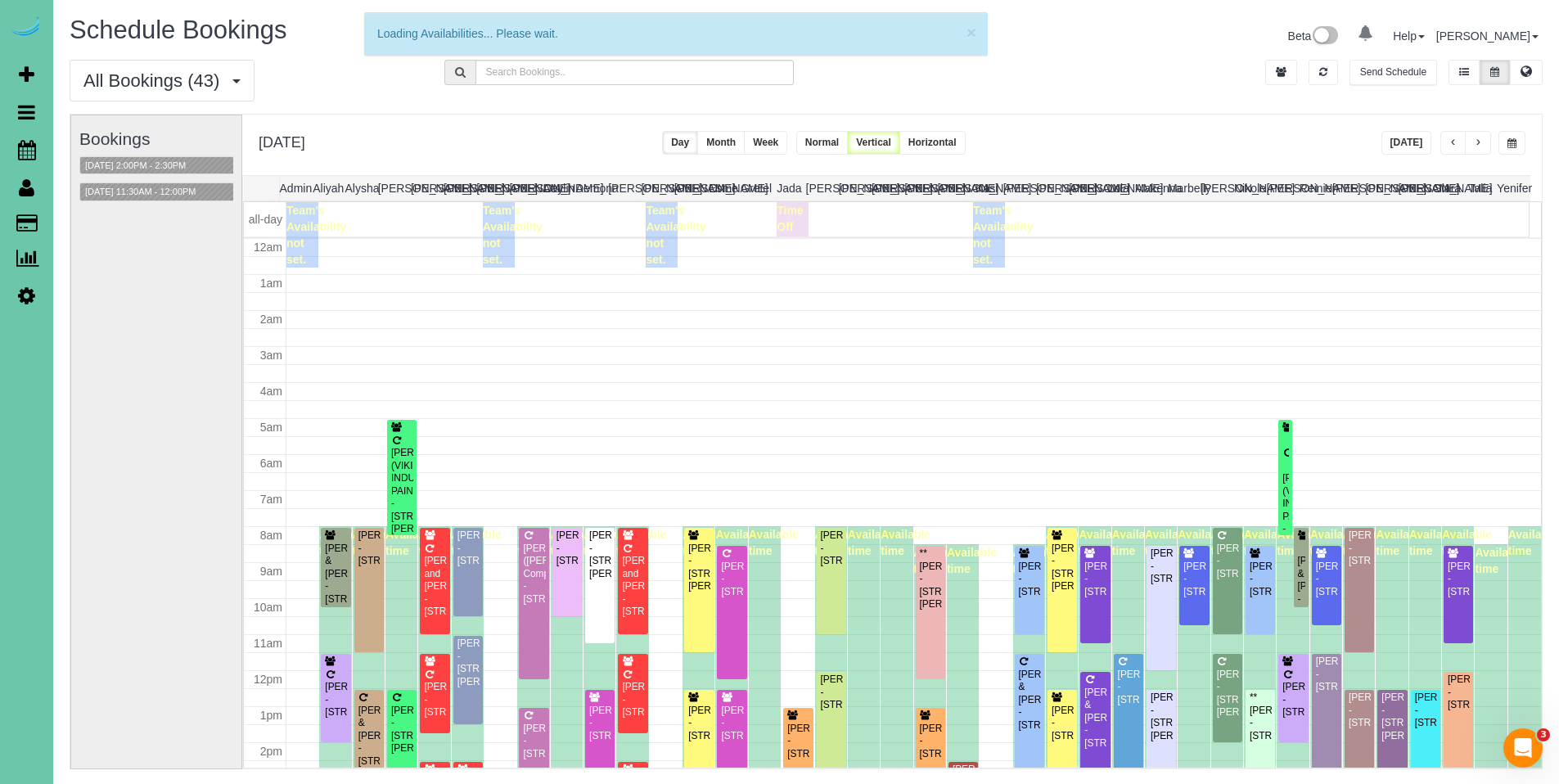
scroll to position [217, 0]
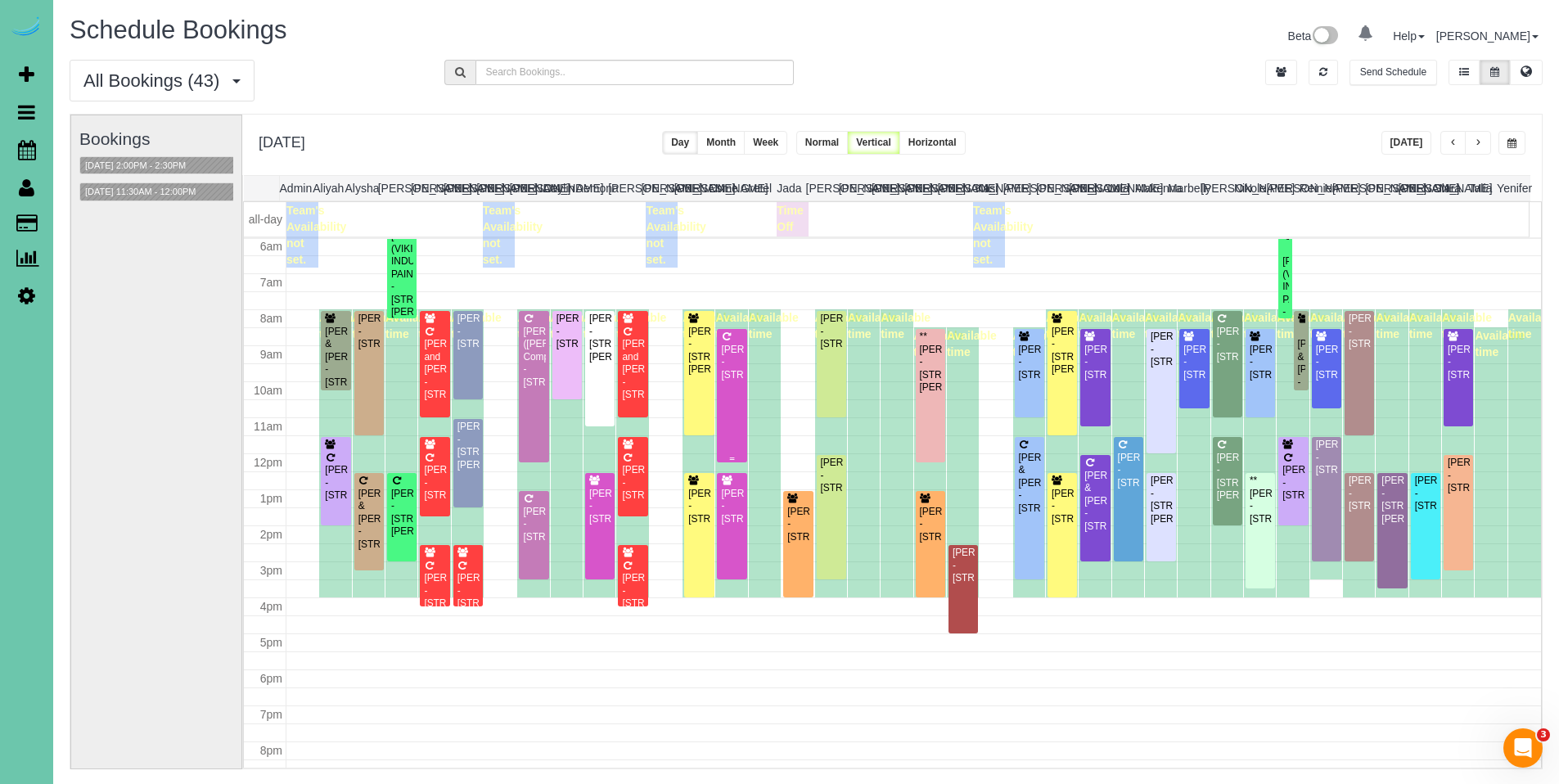
click at [729, 361] on div "[PERSON_NAME] - [STREET_ADDRESS]" at bounding box center [732, 362] width 23 height 38
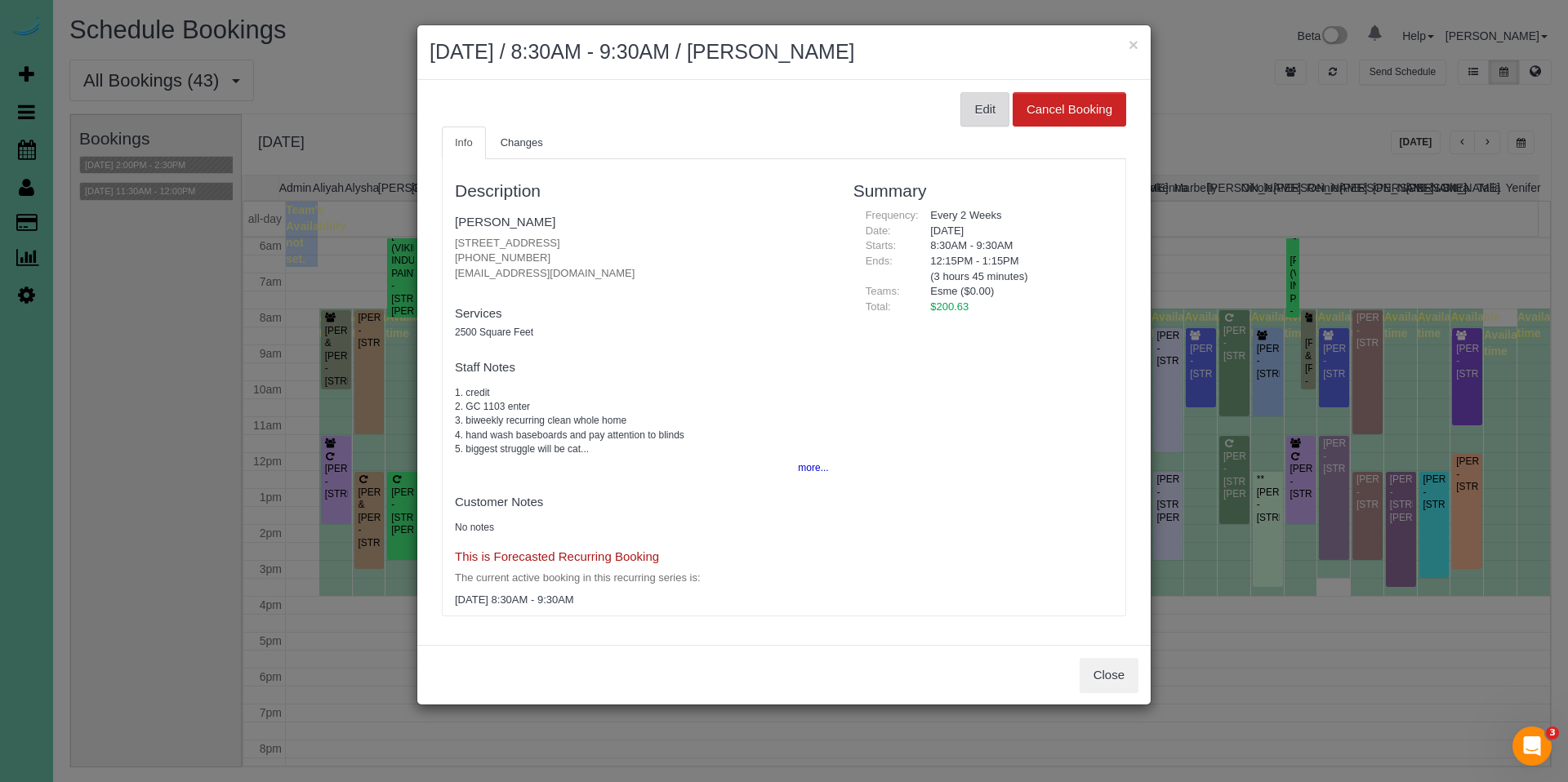
click at [993, 111] on button "Edit" at bounding box center [984, 109] width 49 height 34
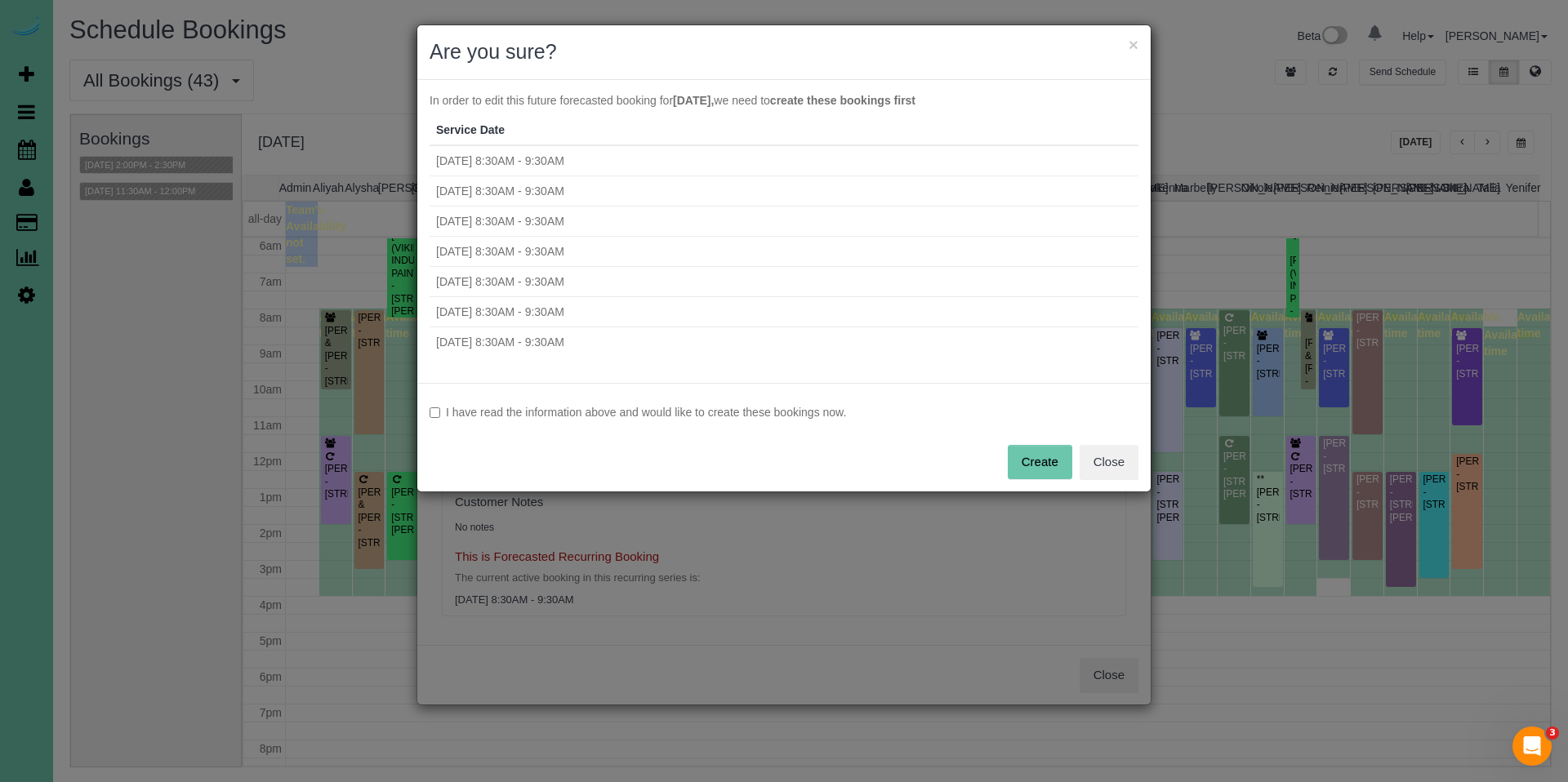
click at [648, 411] on label "I have read the information above and would like to create these bookings now." at bounding box center [784, 412] width 709 height 16
click at [1028, 469] on button "Create" at bounding box center [1040, 462] width 64 height 34
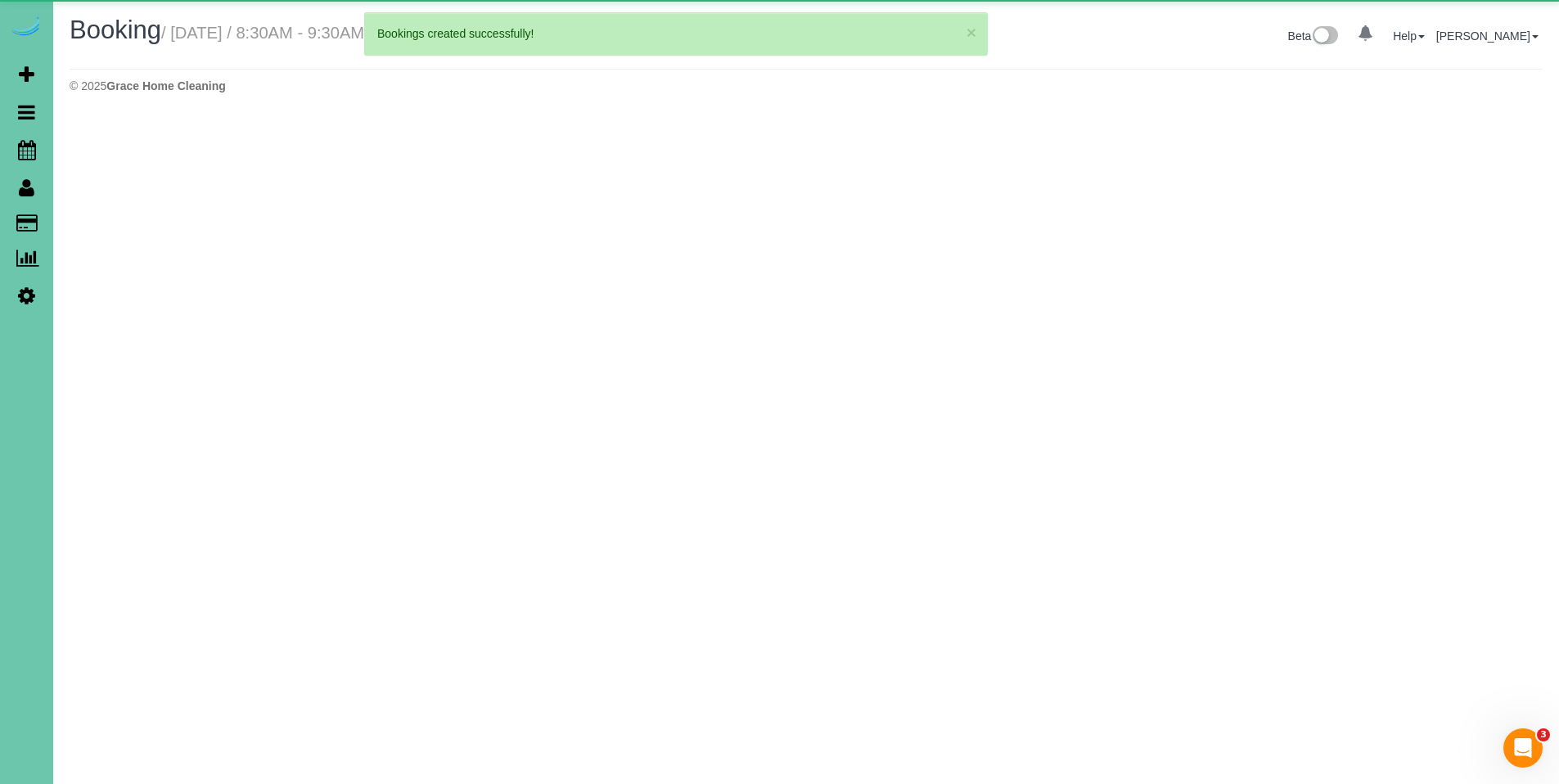
select select "NE"
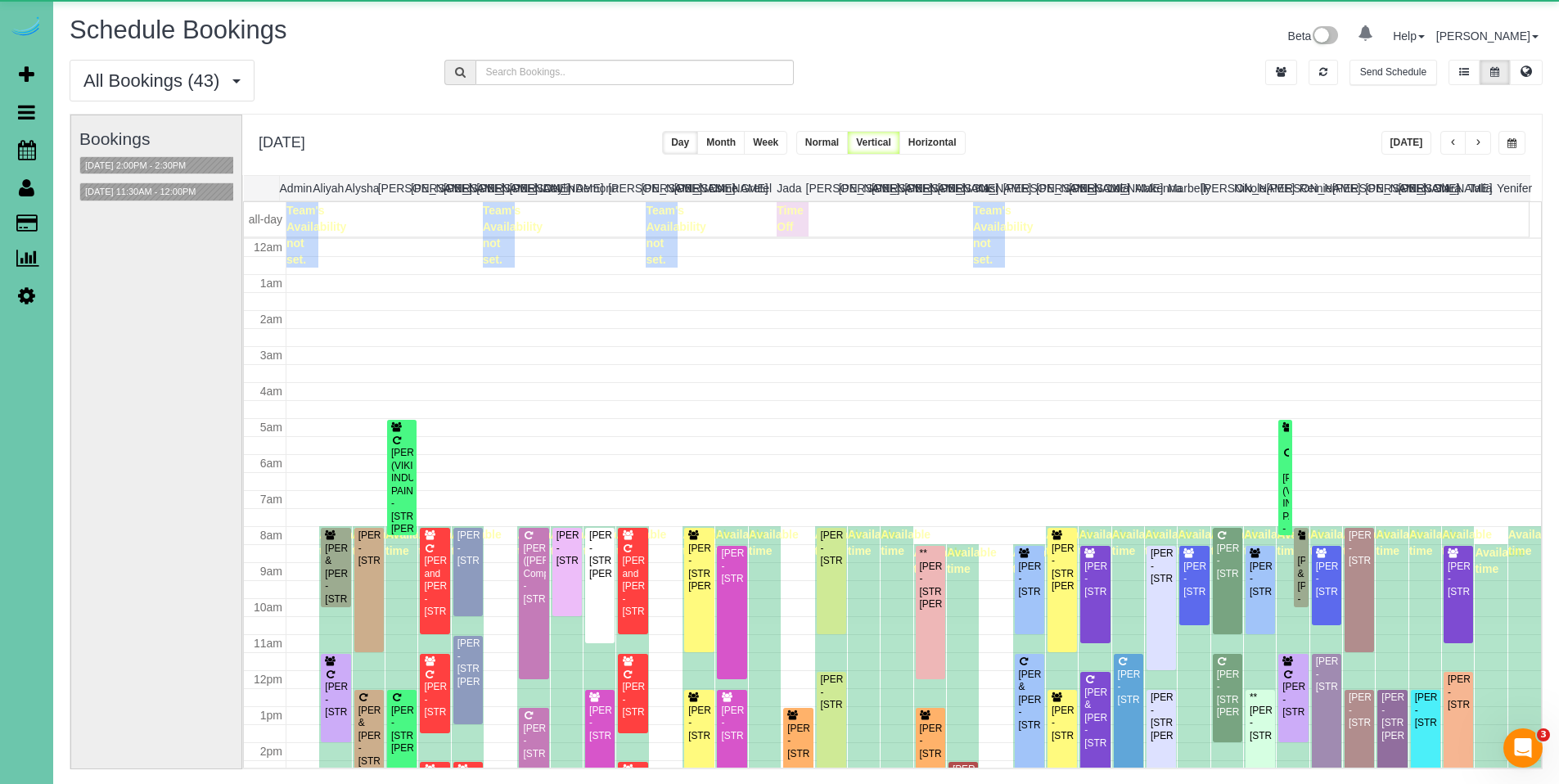
scroll to position [217, 0]
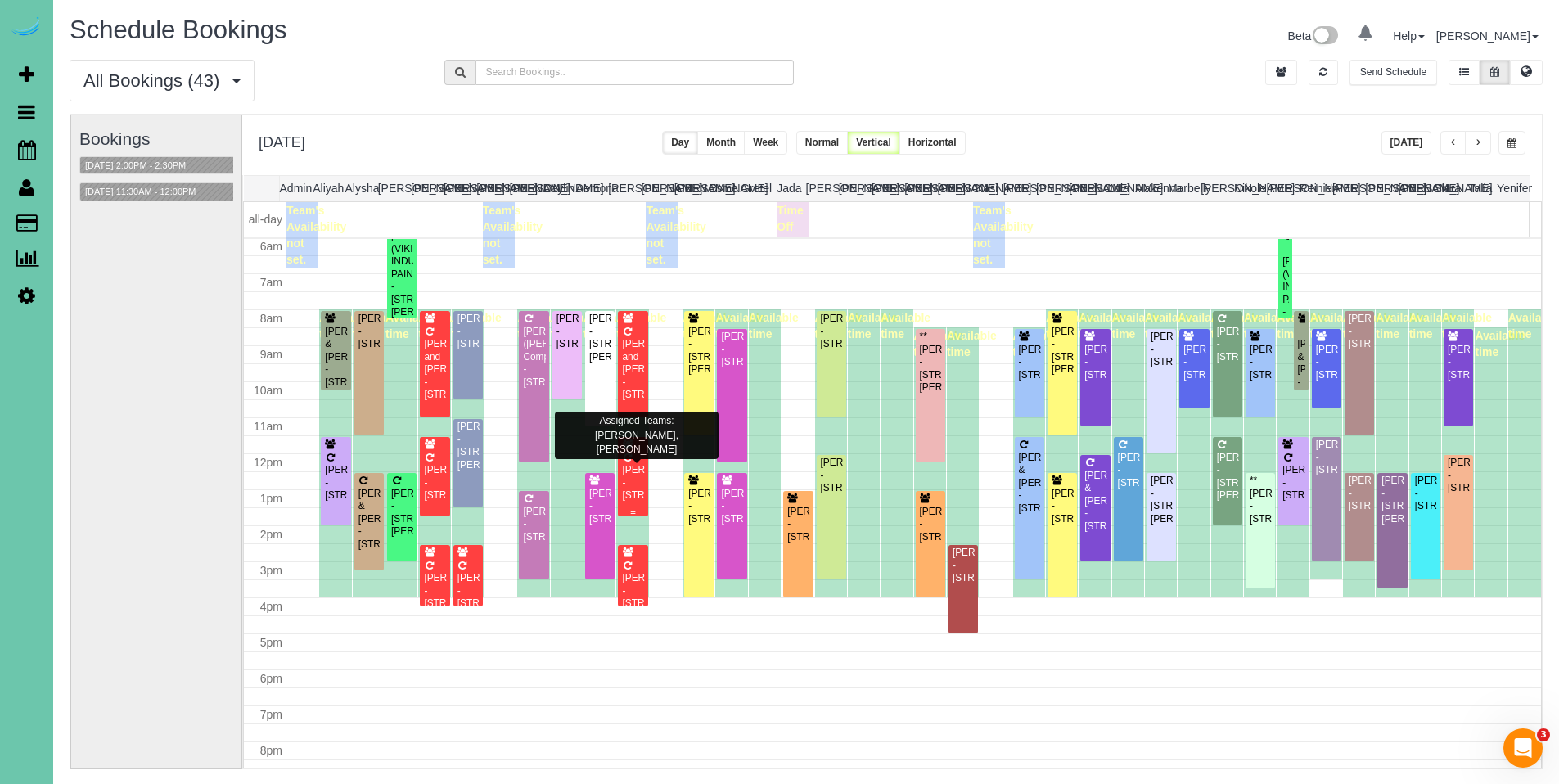
click at [630, 481] on div "[PERSON_NAME] - [STREET_ADDRESS]" at bounding box center [633, 483] width 23 height 38
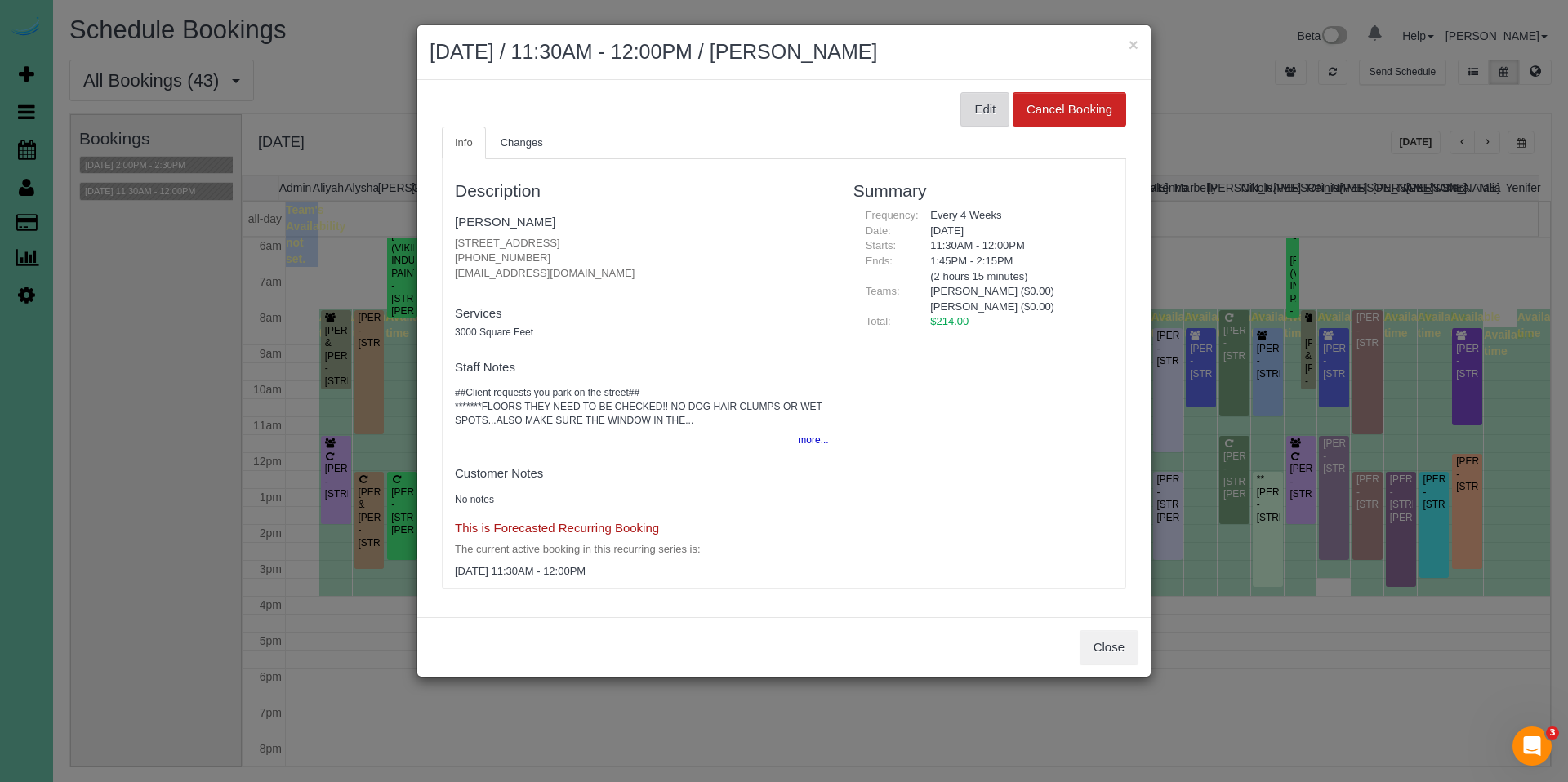
click at [977, 103] on button "Edit" at bounding box center [984, 109] width 49 height 34
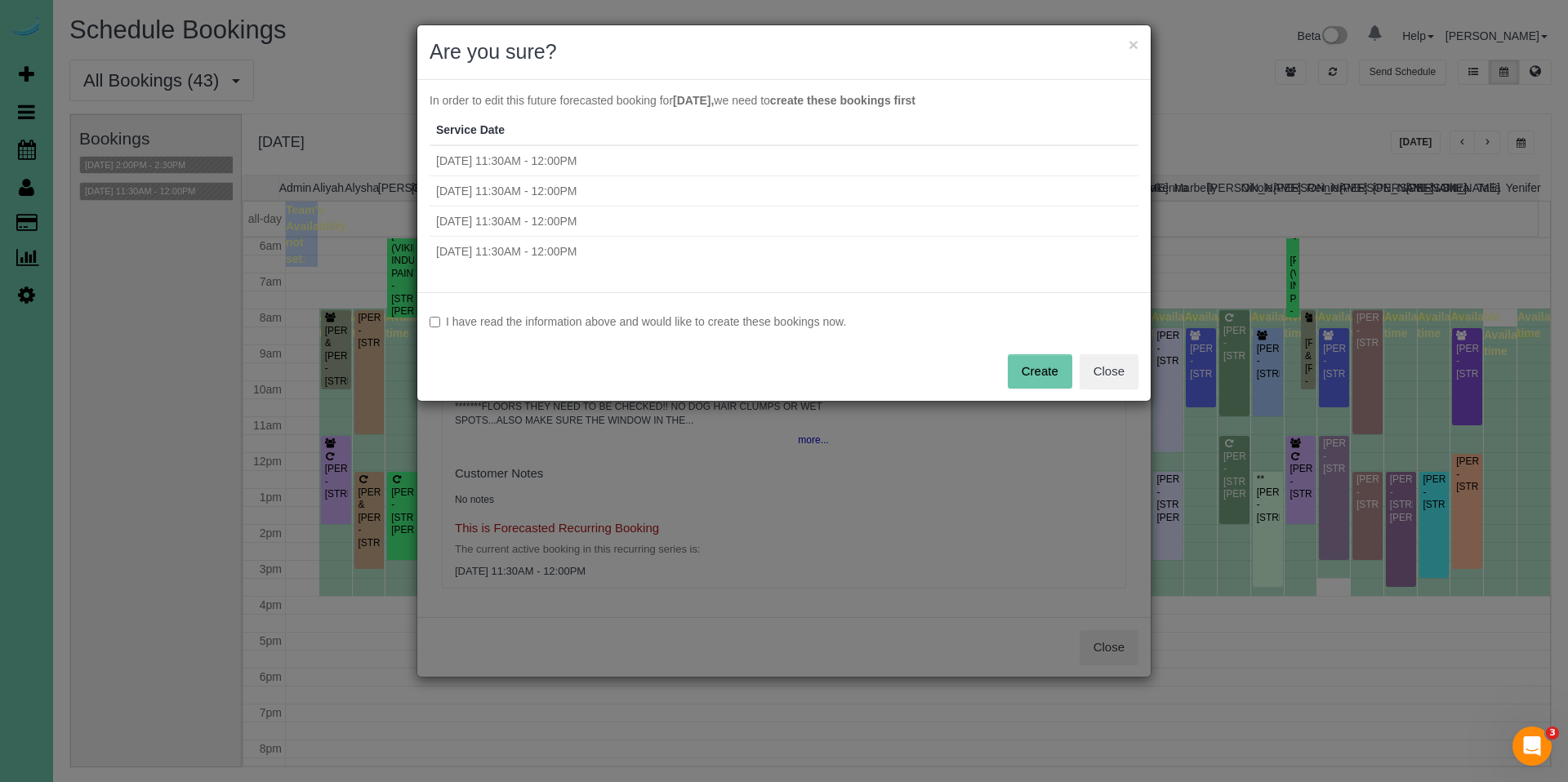
click at [624, 315] on label "I have read the information above and would like to create these bookings now." at bounding box center [784, 321] width 709 height 16
click at [1035, 380] on button "Create" at bounding box center [1040, 371] width 64 height 34
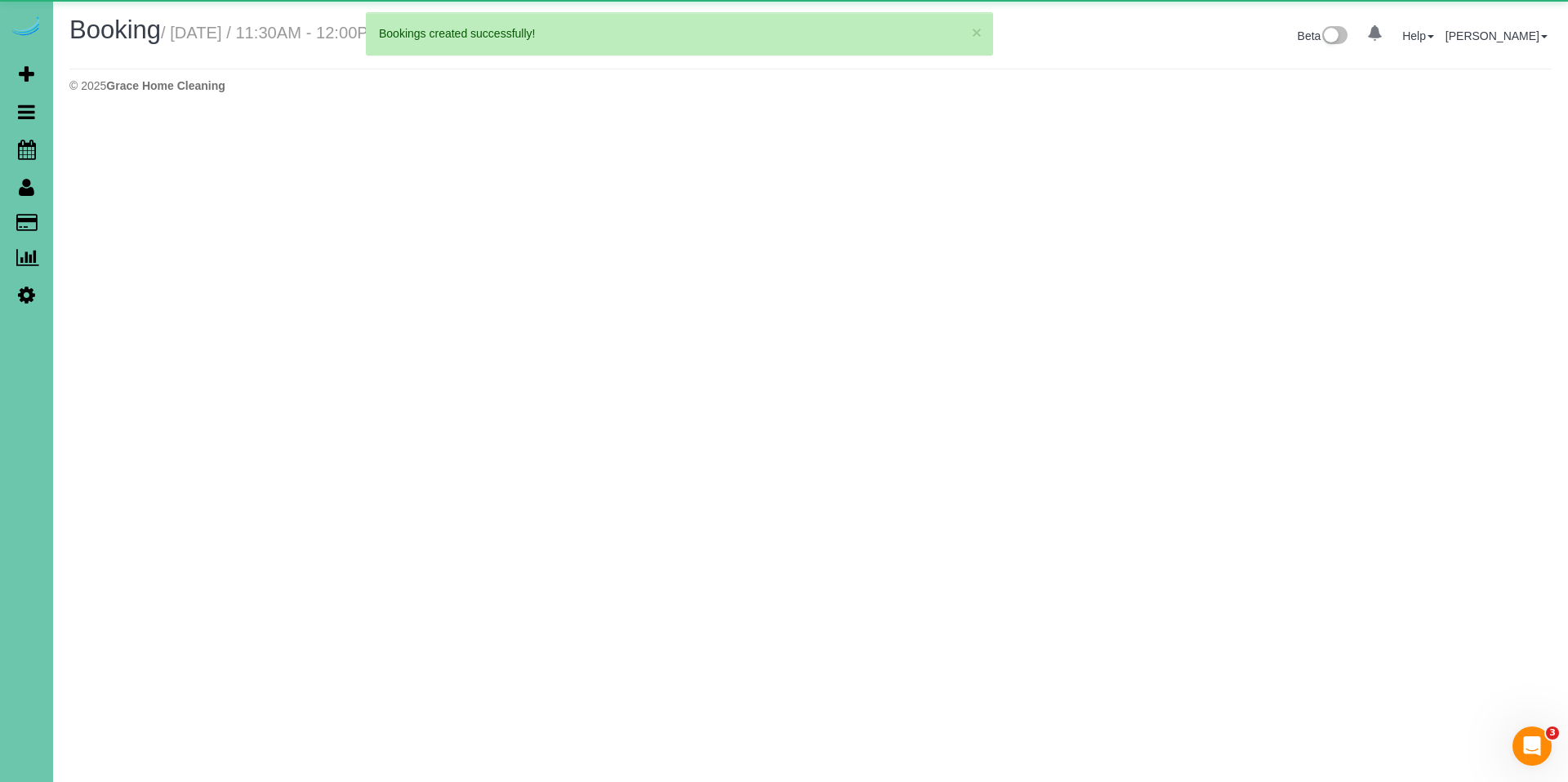
select select "NE"
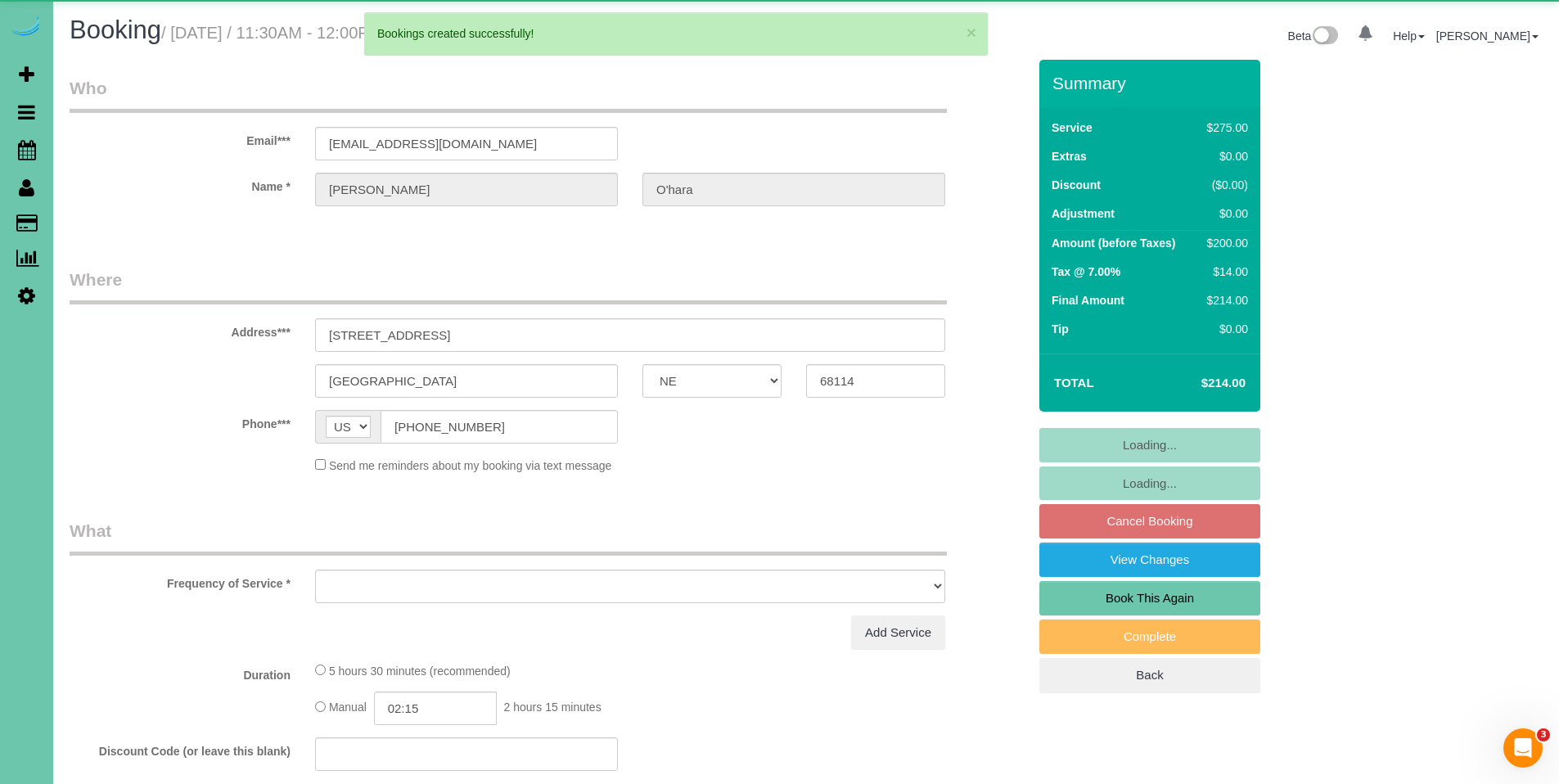
select select "object:69018"
select select "string:fspay-57daa880-53e2-4a10-a0ea-f54ff681a3aa"
select select "object:69105"
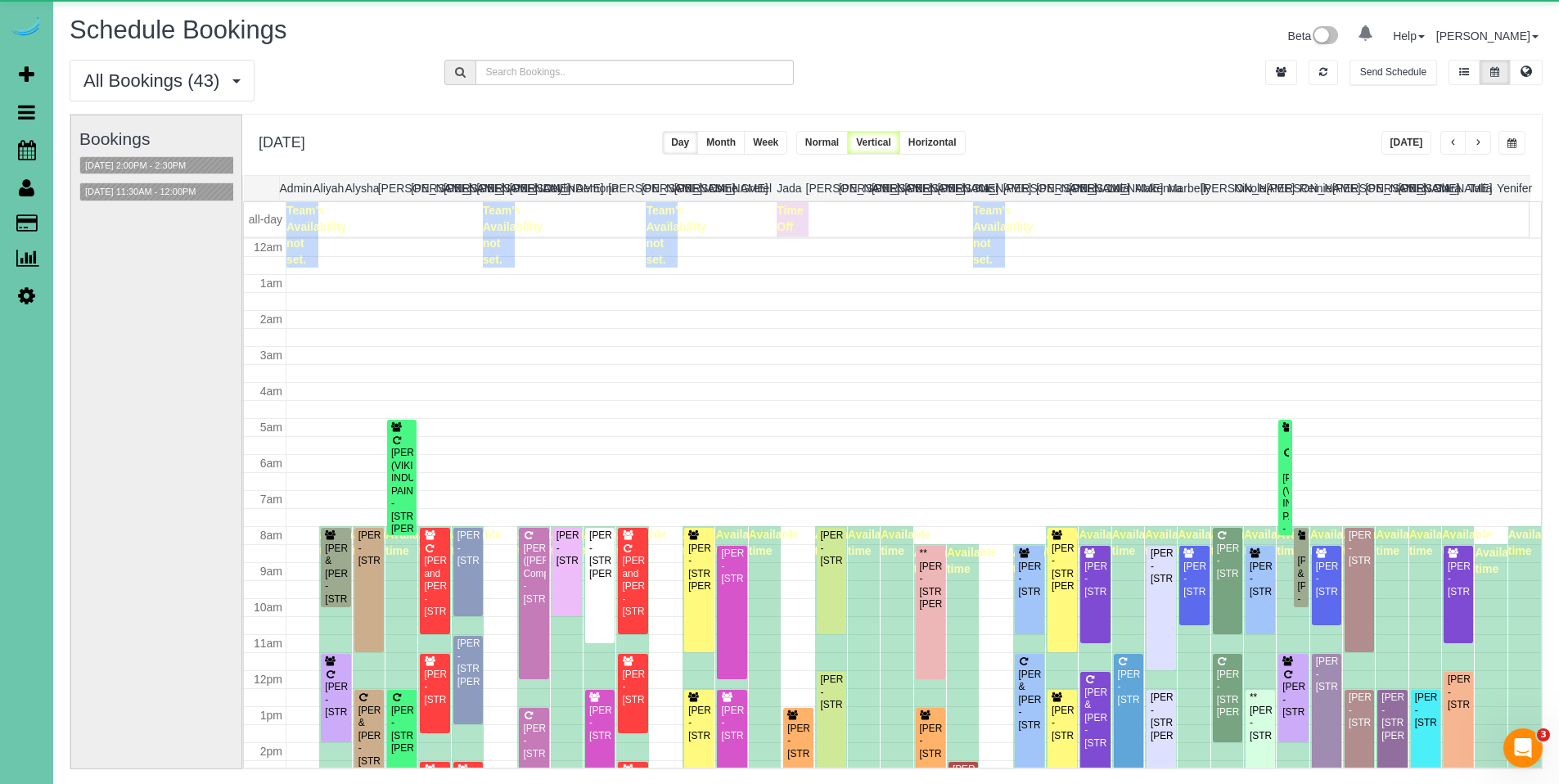
scroll to position [217, 0]
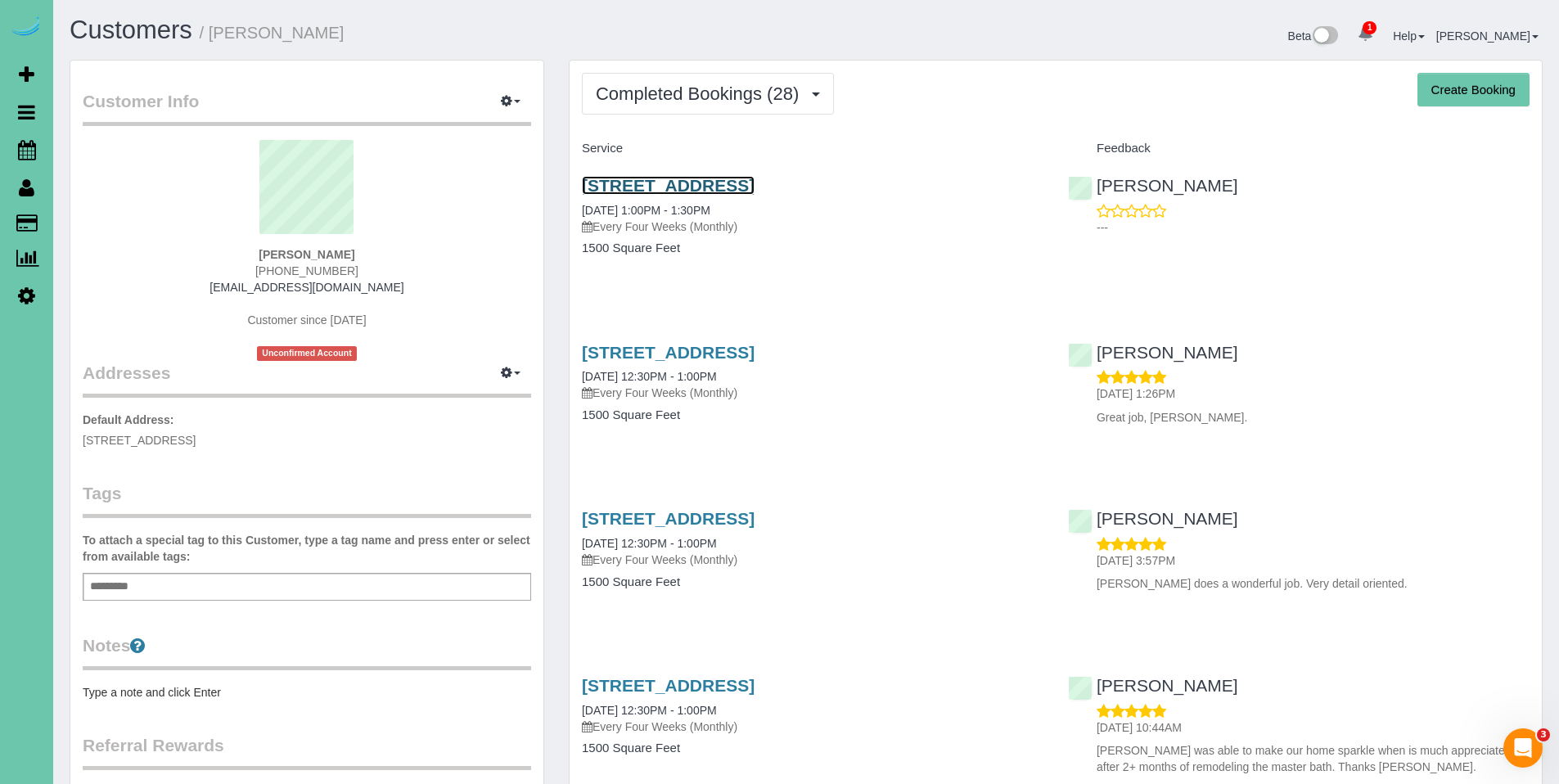
click at [682, 185] on link "10605 Decatur St, Omaha, NE 68114" at bounding box center [668, 185] width 173 height 19
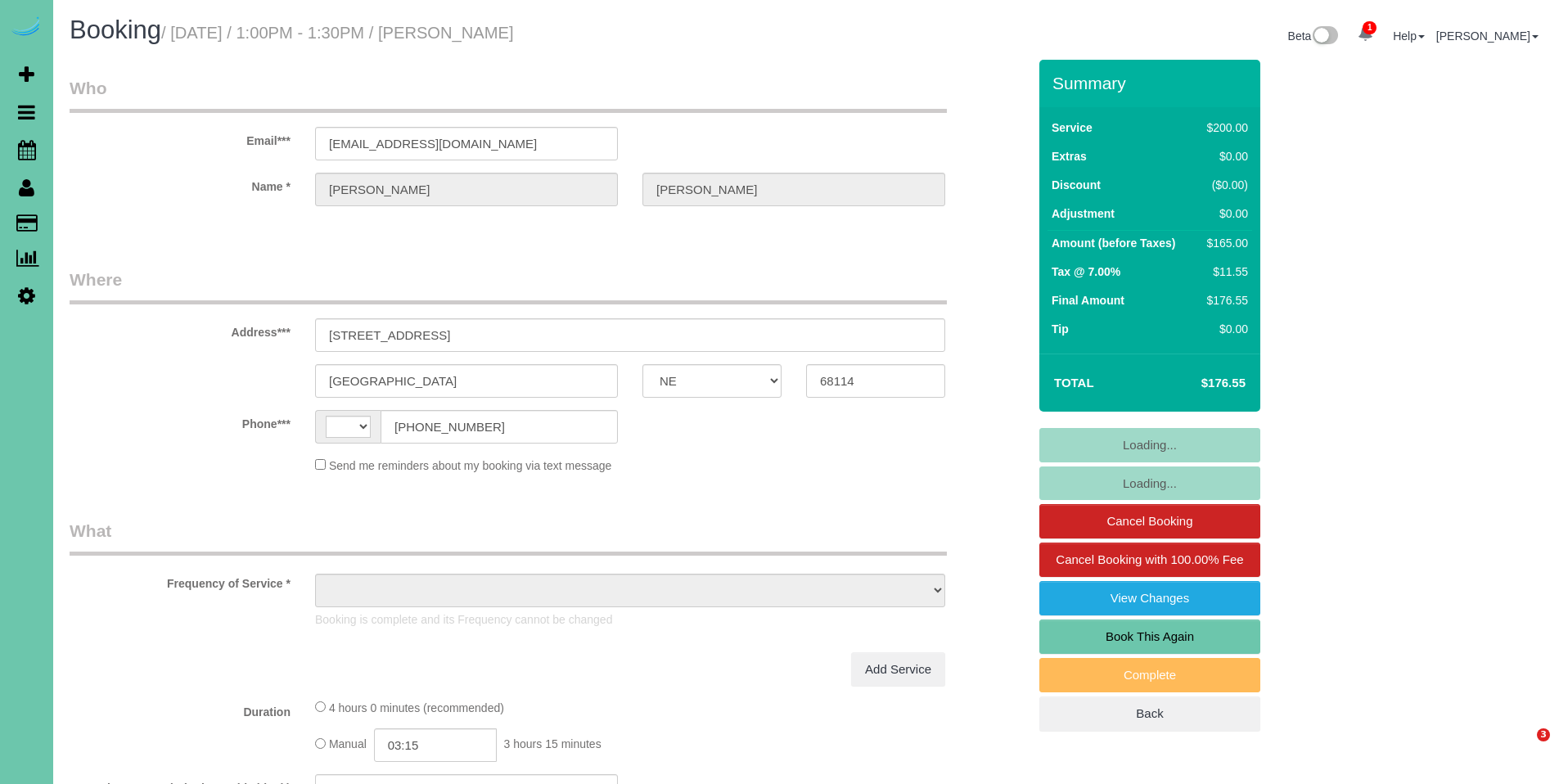
select select "NE"
select select "string:US"
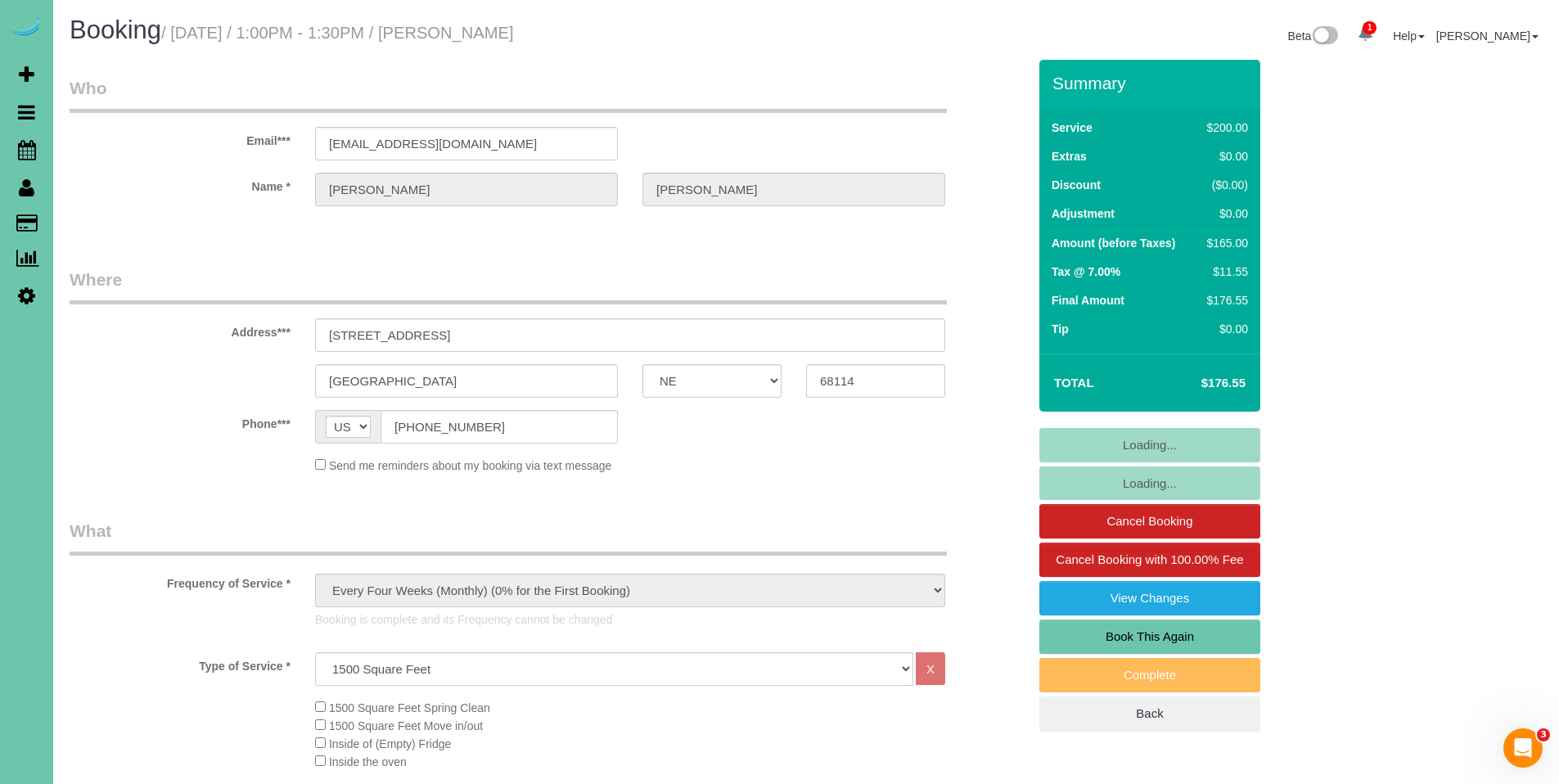
select select "object:712"
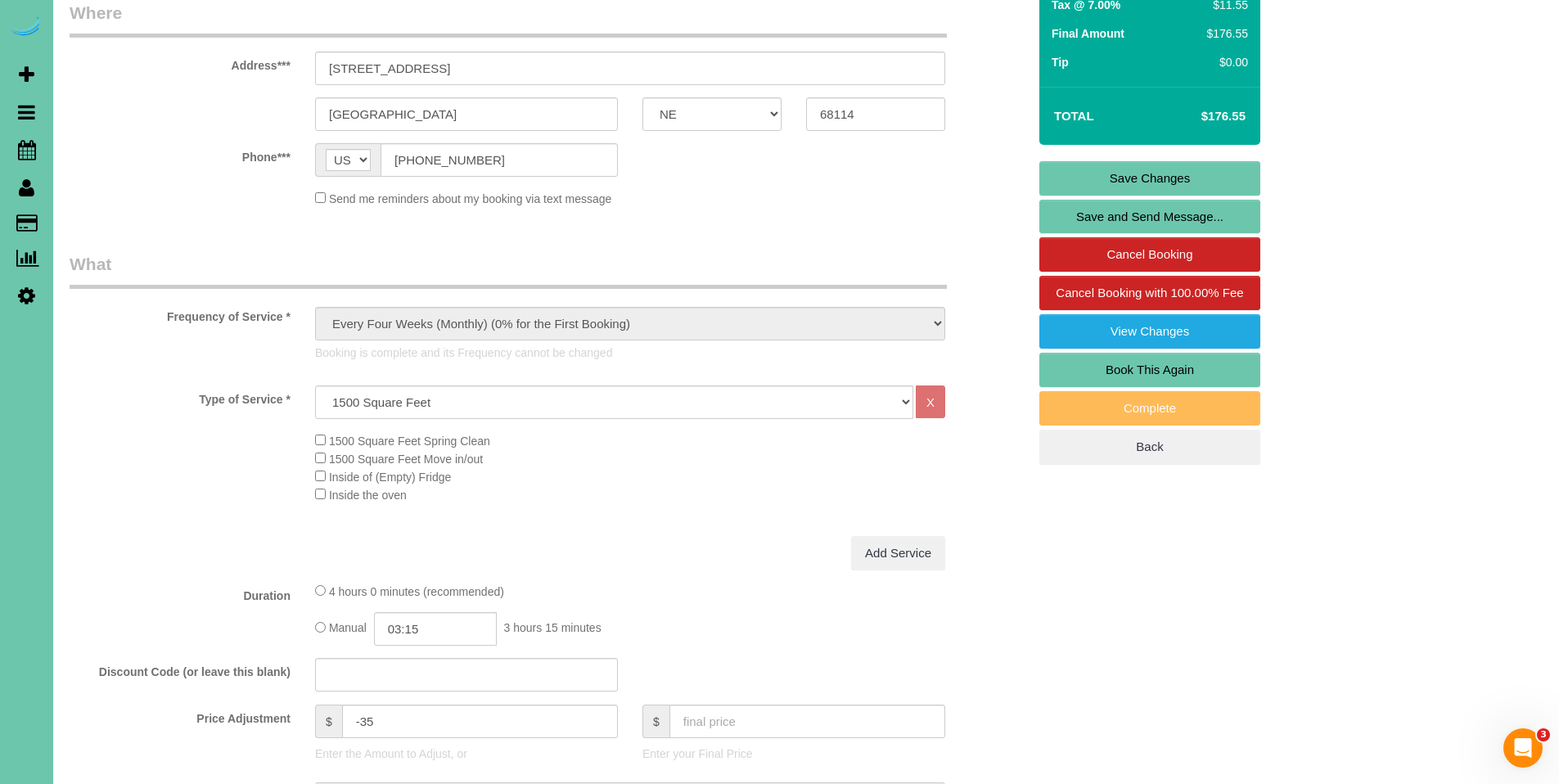
scroll to position [514, 0]
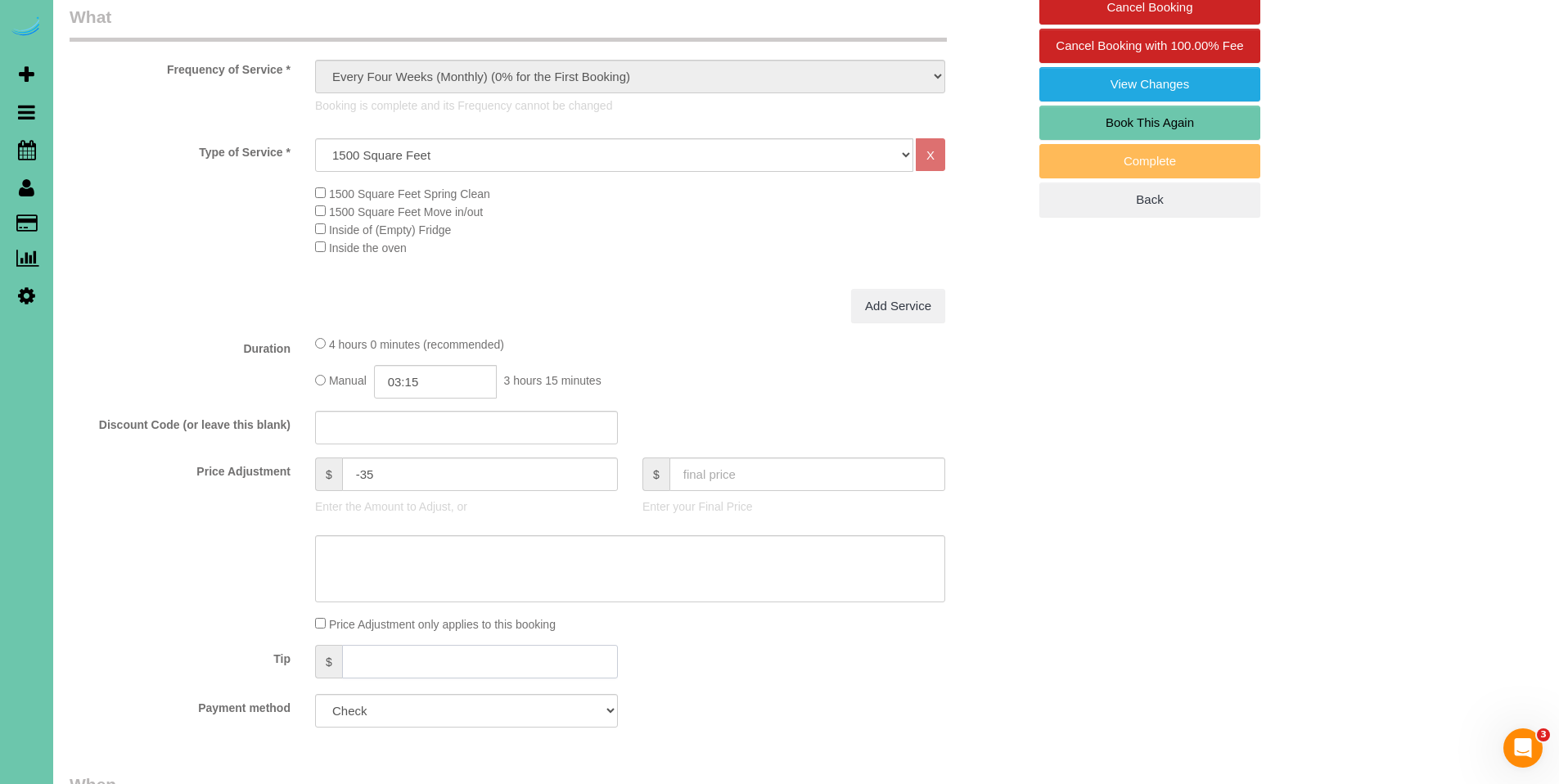
click at [416, 667] on input "text" at bounding box center [480, 662] width 275 height 34
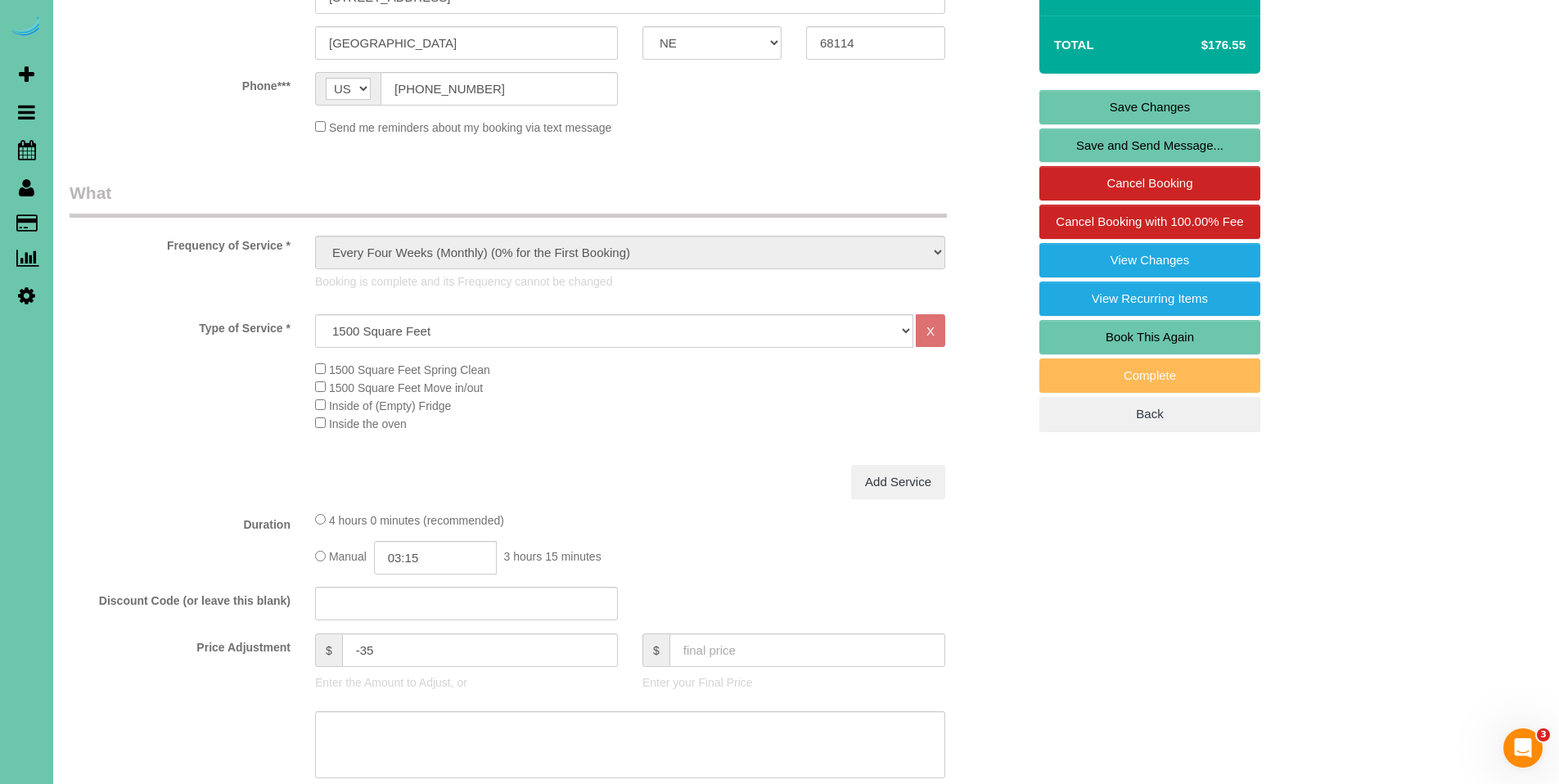
scroll to position [1, 0]
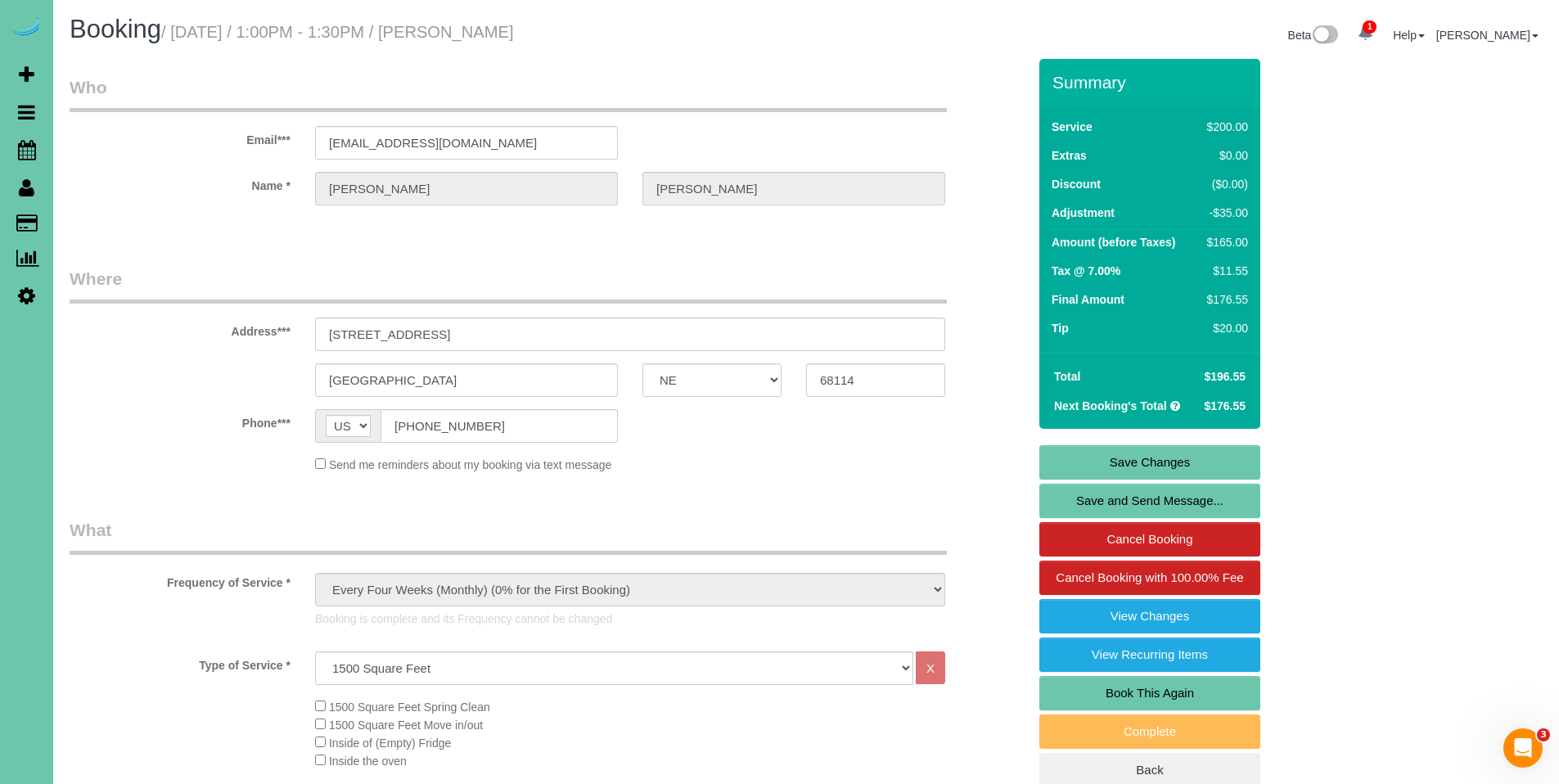
type input "20"
click at [1148, 465] on link "Save Changes" at bounding box center [1150, 462] width 221 height 34
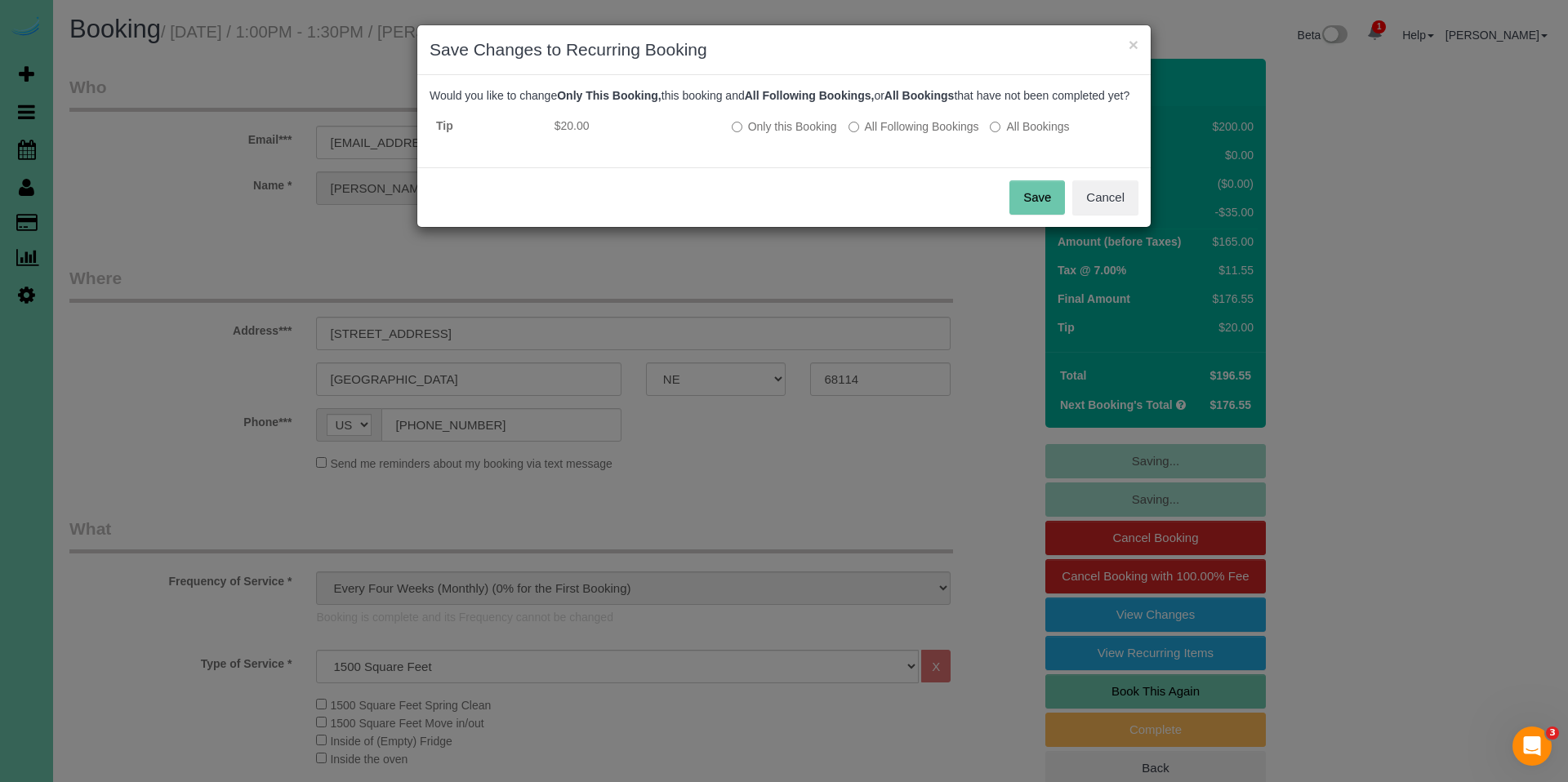
click at [1035, 212] on button "Save" at bounding box center [1037, 197] width 56 height 34
